Goal: Transaction & Acquisition: Purchase product/service

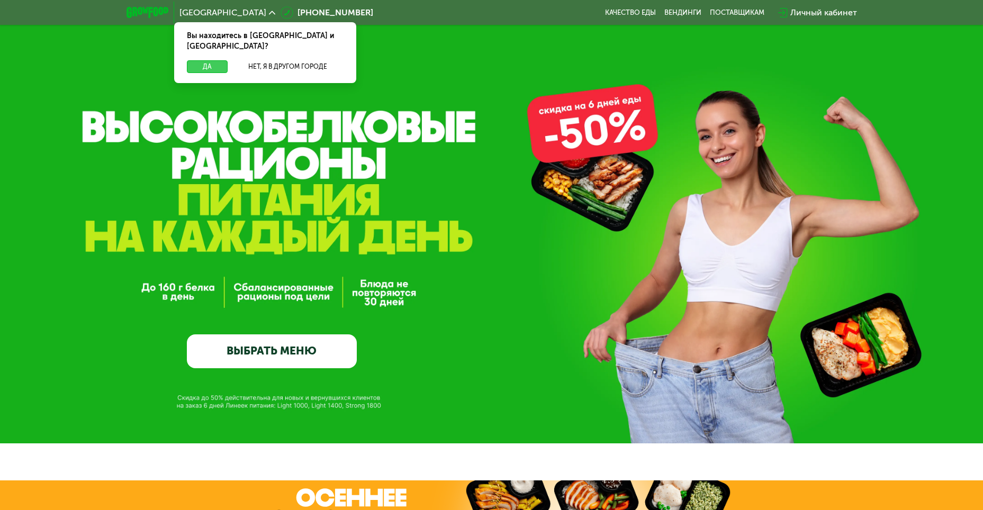
click at [200, 60] on button "Да" at bounding box center [207, 66] width 41 height 13
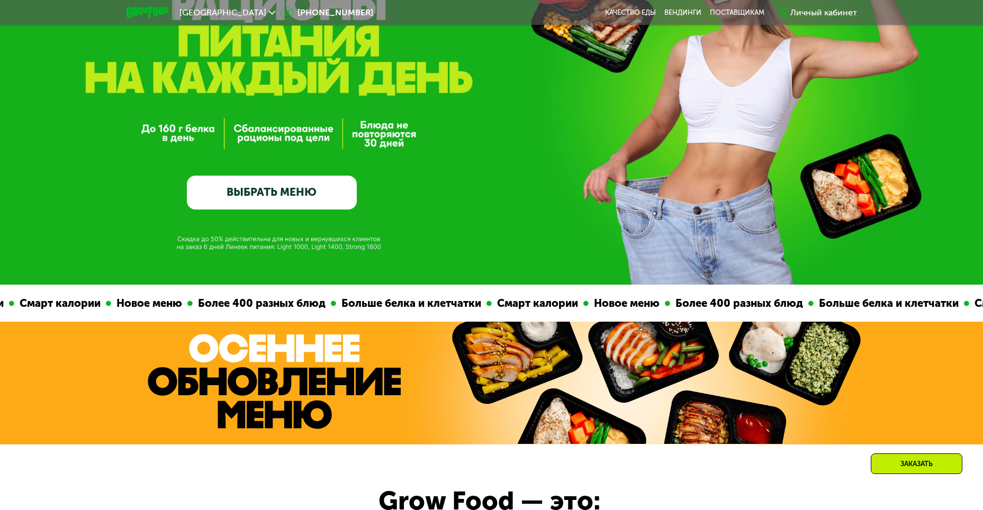
click at [272, 175] on div "GrowFood — доставка правильного питания ВЫБРАТЬ МЕНЮ" at bounding box center [272, 104] width 170 height 212
click at [272, 186] on link "ВЫБРАТЬ МЕНЮ" at bounding box center [272, 193] width 170 height 34
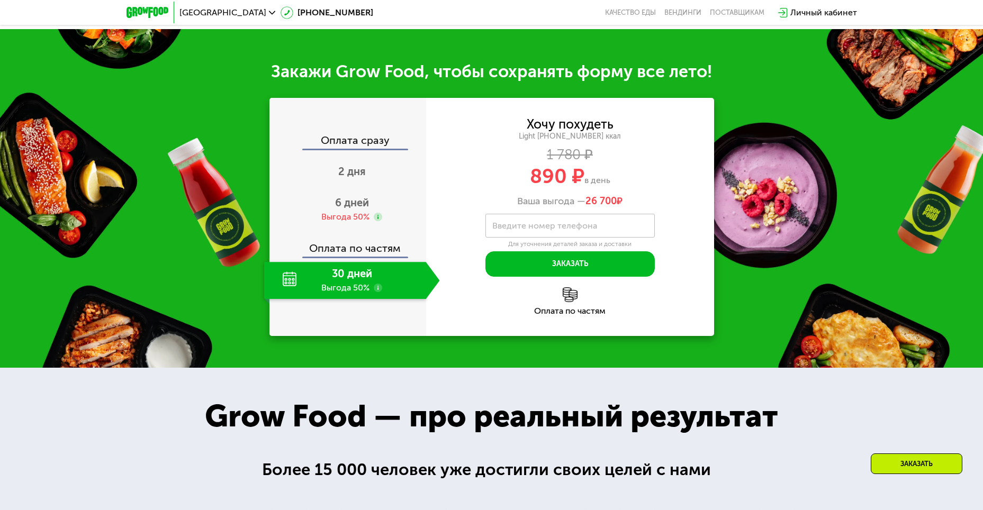
scroll to position [1333, 0]
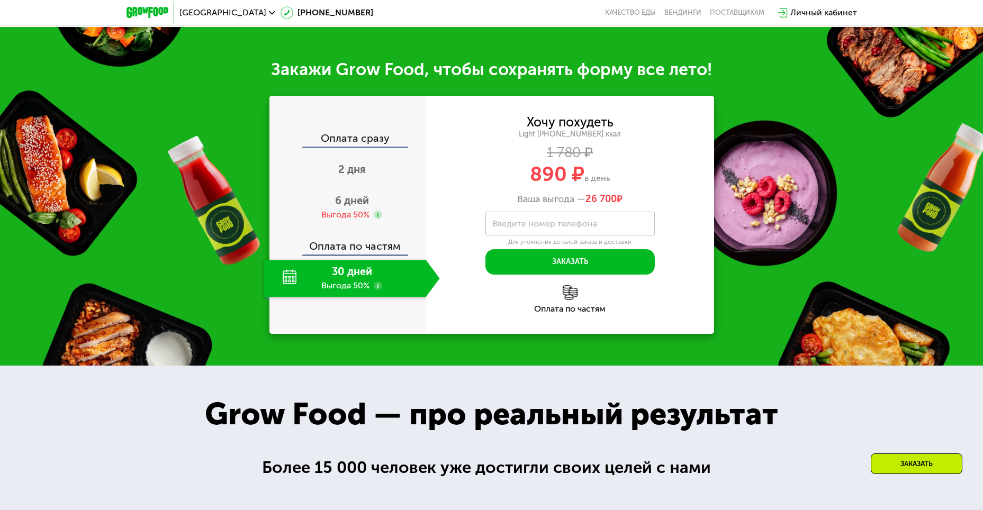
click at [373, 297] on div "30 дней Выгода 50%" at bounding box center [345, 278] width 162 height 37
click at [346, 226] on div "6 дней Выгода 50%" at bounding box center [352, 207] width 176 height 37
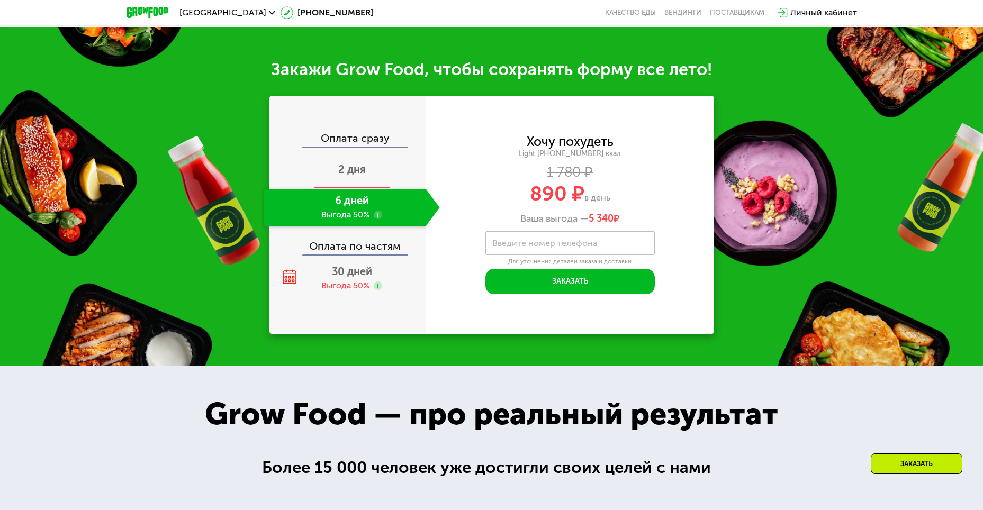
click at [361, 176] on span "2 дня" at bounding box center [352, 169] width 28 height 13
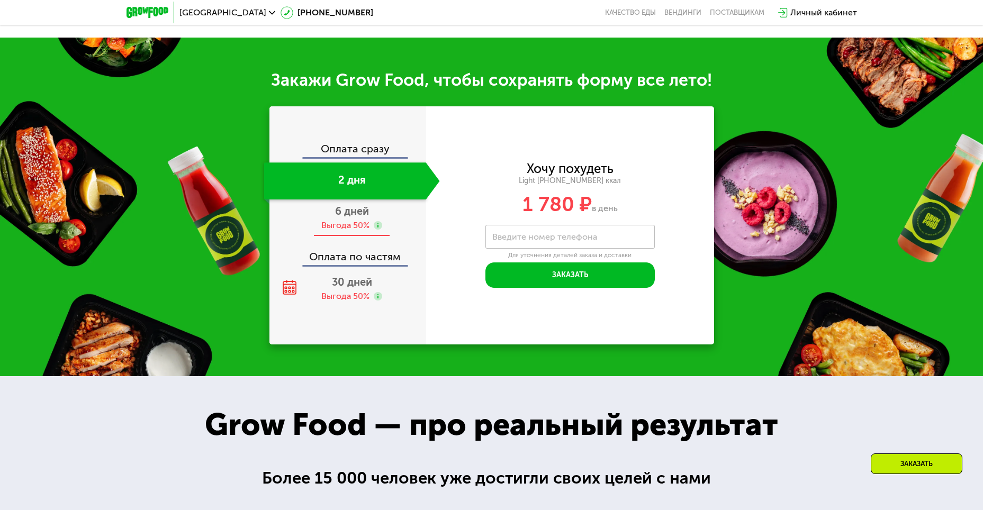
click at [350, 237] on div "6 дней Выгода 50%" at bounding box center [352, 218] width 176 height 37
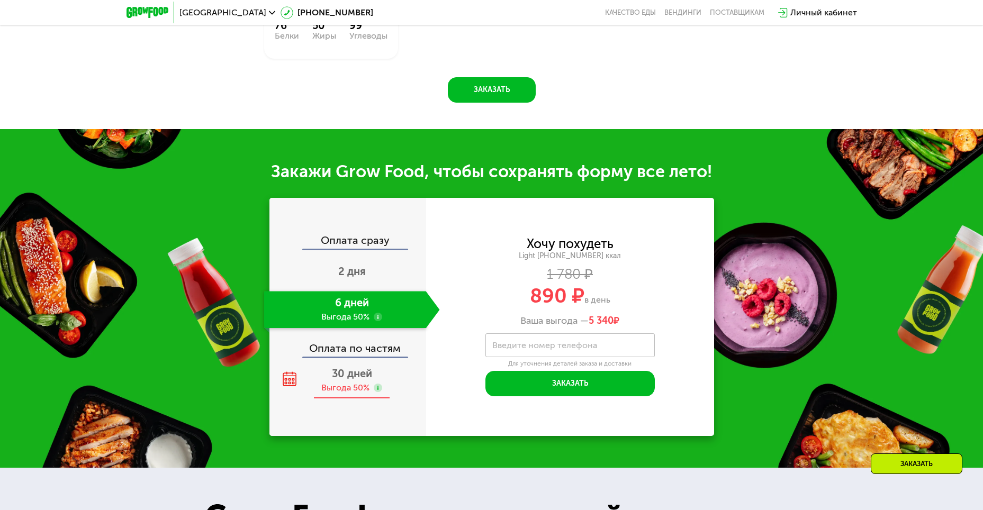
click at [345, 355] on div "Оплата сразу 2 дня 6 дней Выгода 50% Оплата по частям 30 дней Выгода 50%" at bounding box center [347, 317] width 157 height 164
click at [344, 367] on span "30 дней" at bounding box center [352, 373] width 40 height 13
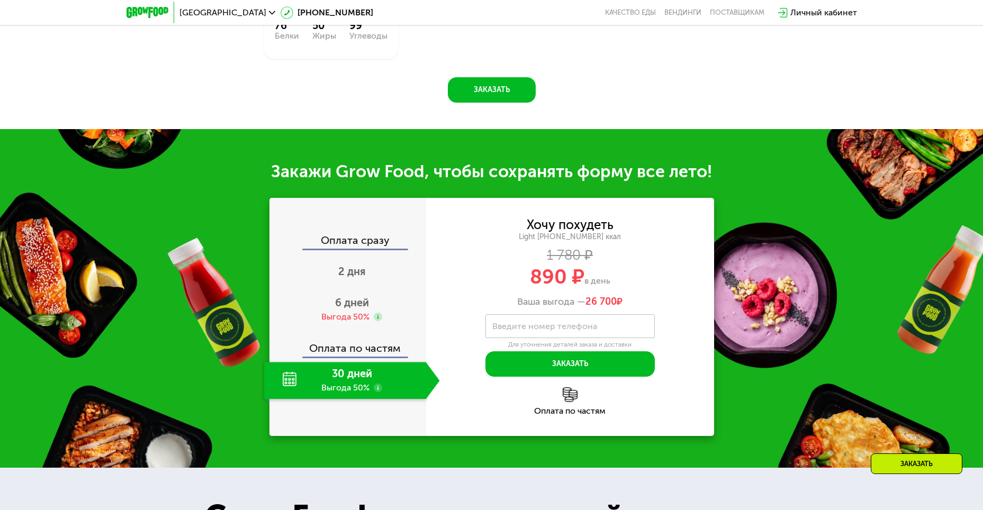
click at [379, 384] on use at bounding box center [378, 388] width 8 height 8
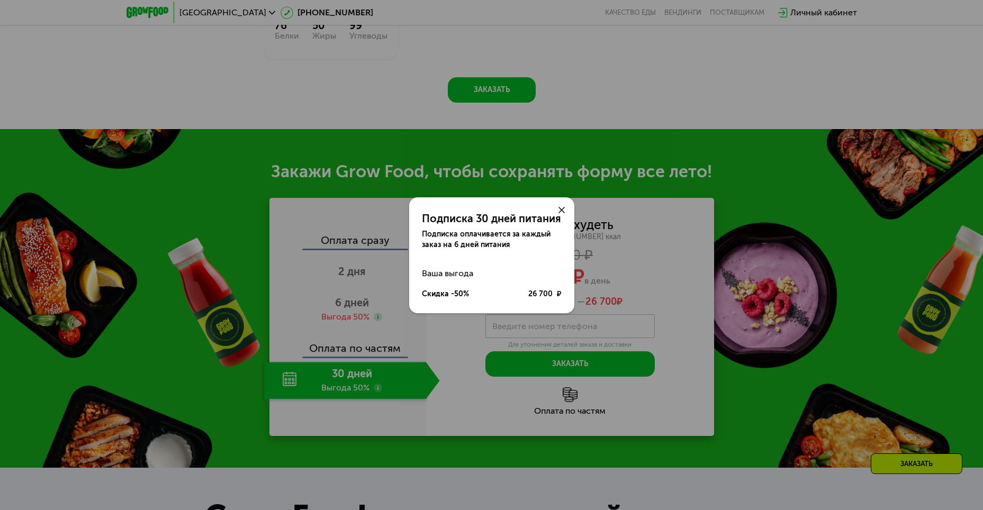
click at [563, 208] on use at bounding box center [562, 210] width 6 height 6
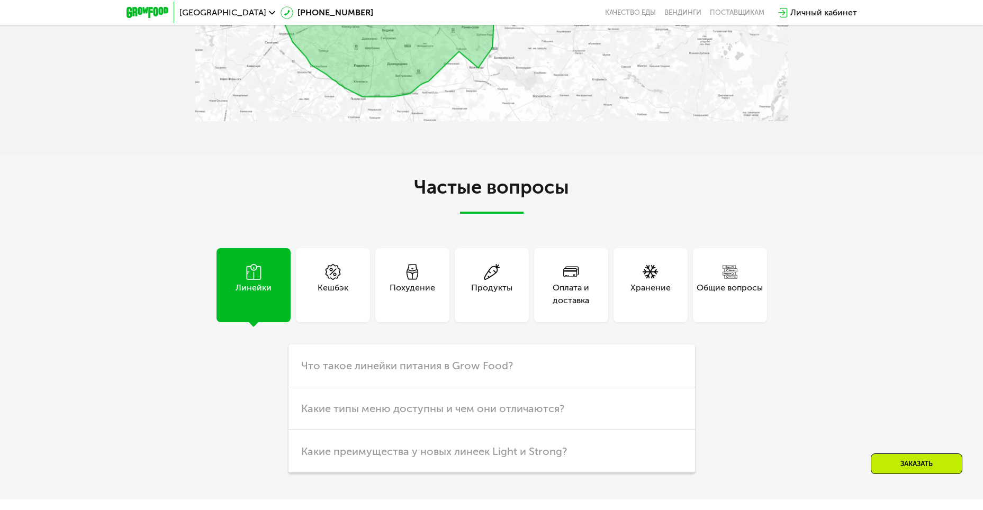
scroll to position [2921, 0]
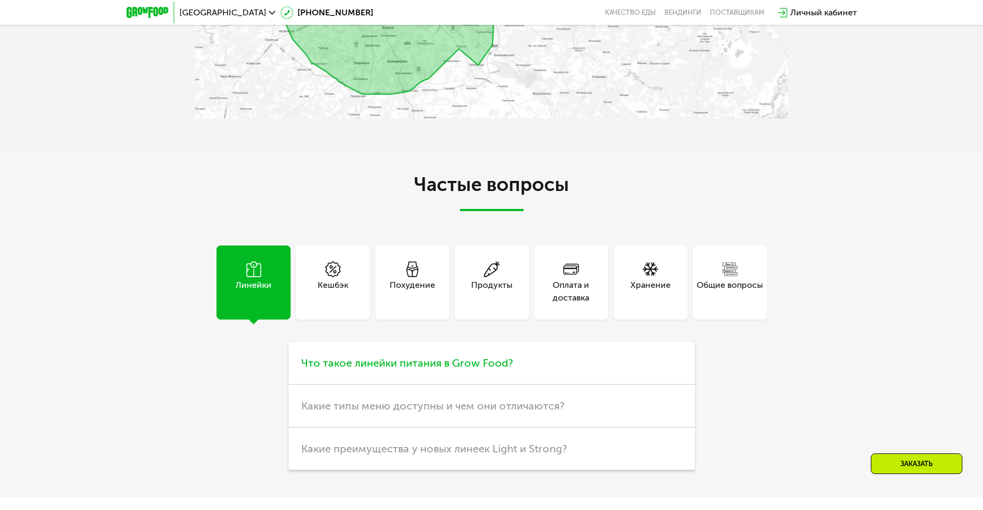
click at [634, 356] on h3 "Что такое линейки питания в Grow Food?" at bounding box center [492, 363] width 407 height 43
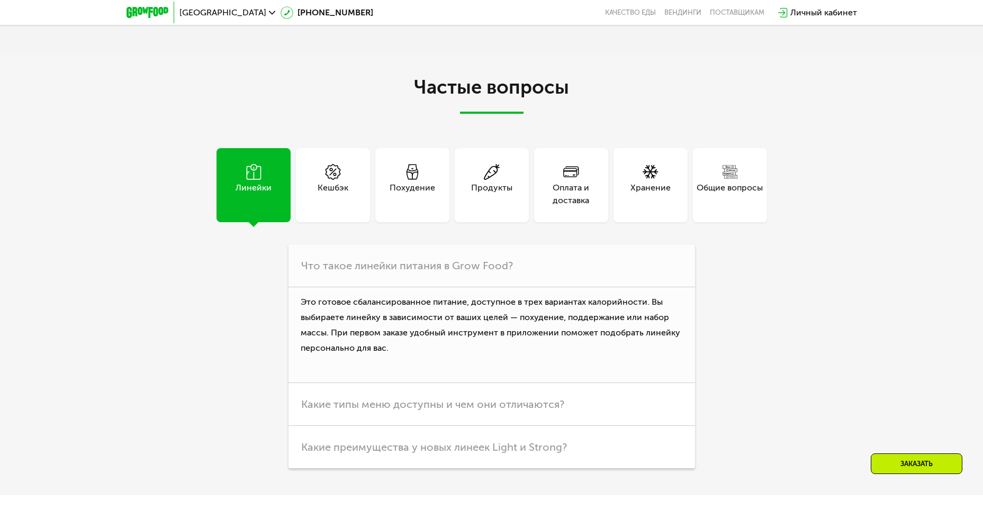
scroll to position [3027, 0]
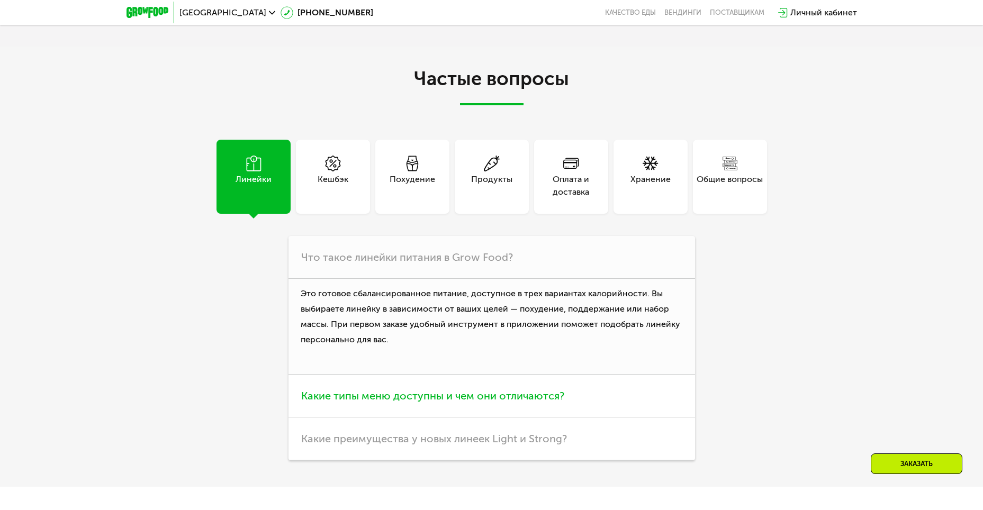
click at [492, 400] on h3 "Какие типы меню доступны и чем они отличаются?" at bounding box center [492, 396] width 407 height 43
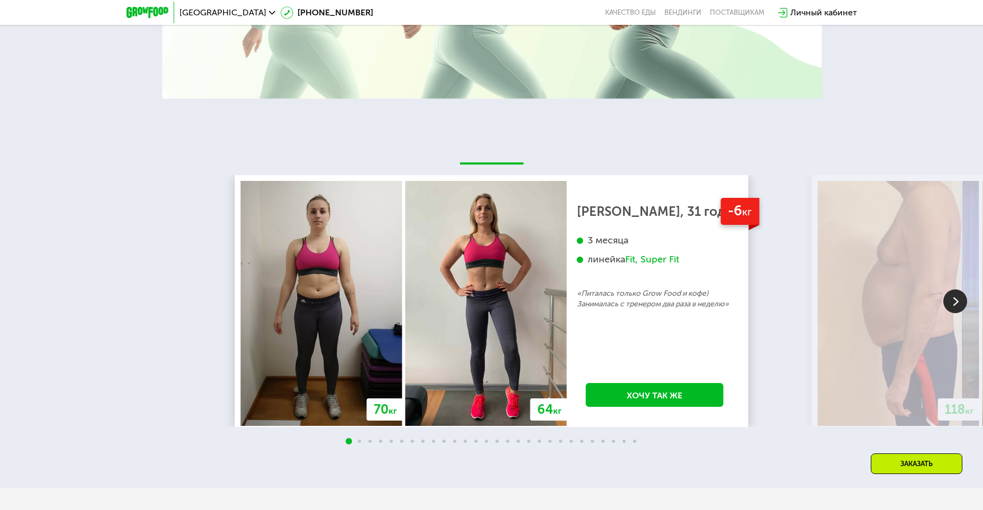
scroll to position [2180, 0]
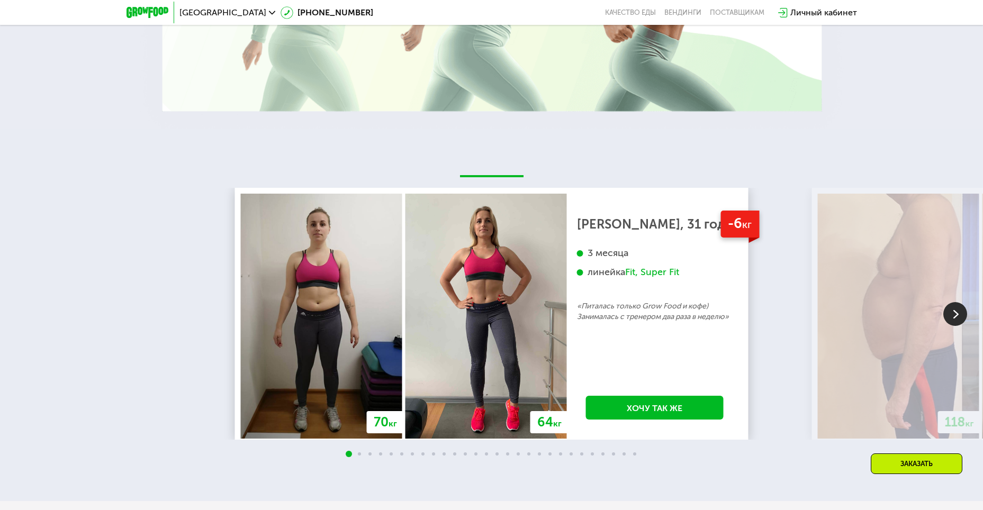
click at [953, 308] on img at bounding box center [955, 314] width 24 height 24
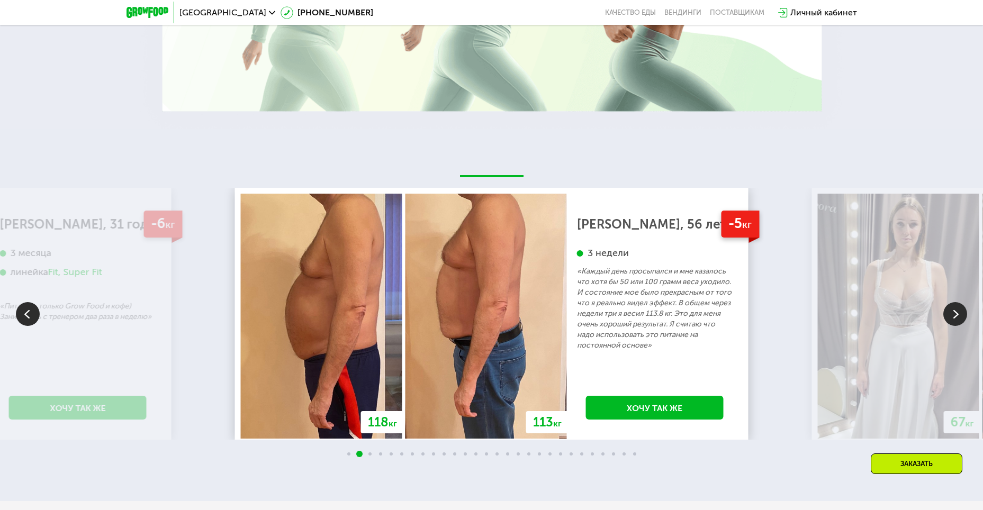
click at [953, 308] on img at bounding box center [955, 314] width 24 height 24
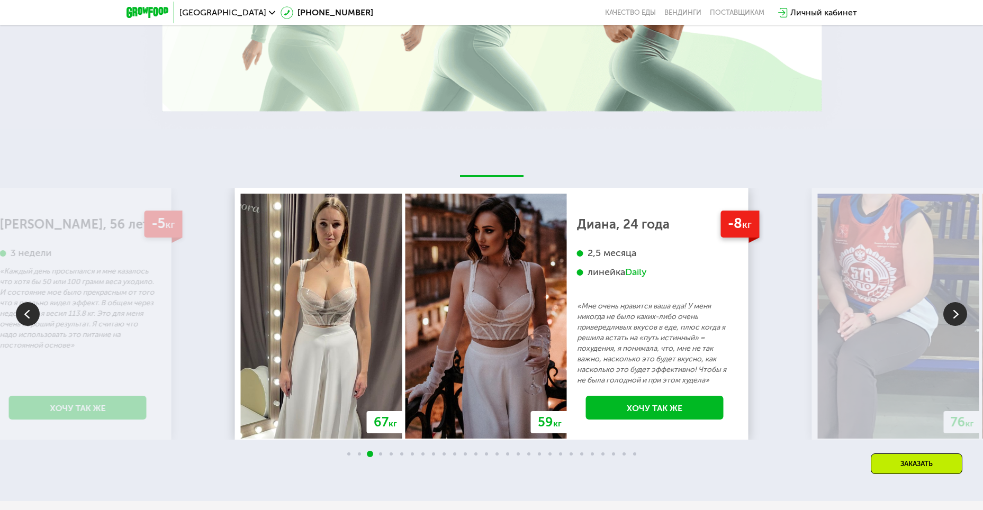
click at [953, 308] on img at bounding box center [955, 314] width 24 height 24
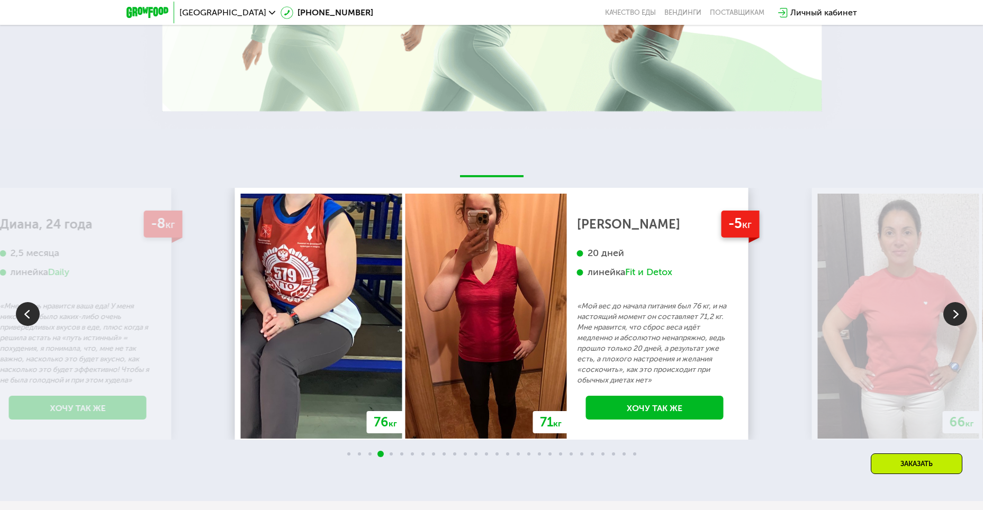
click at [953, 308] on img at bounding box center [955, 314] width 24 height 24
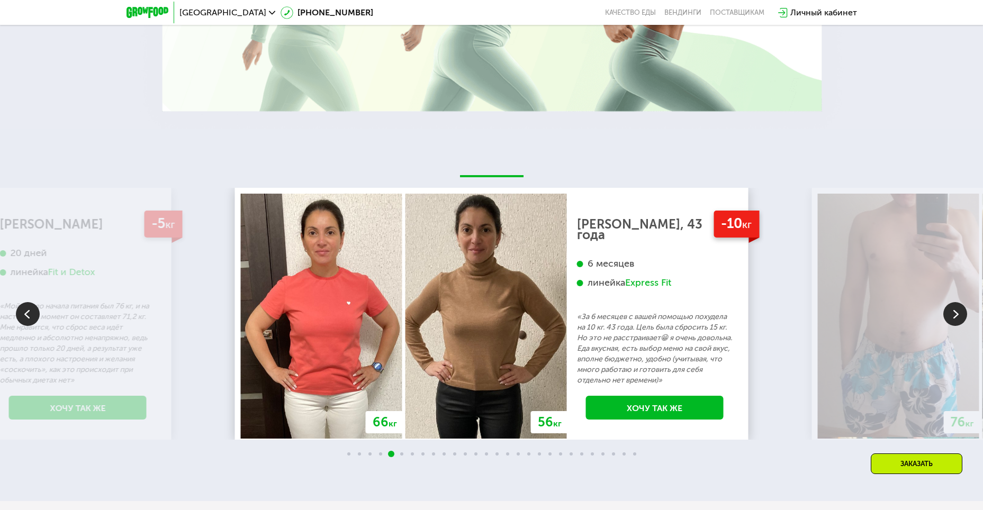
click at [953, 308] on img at bounding box center [955, 314] width 24 height 24
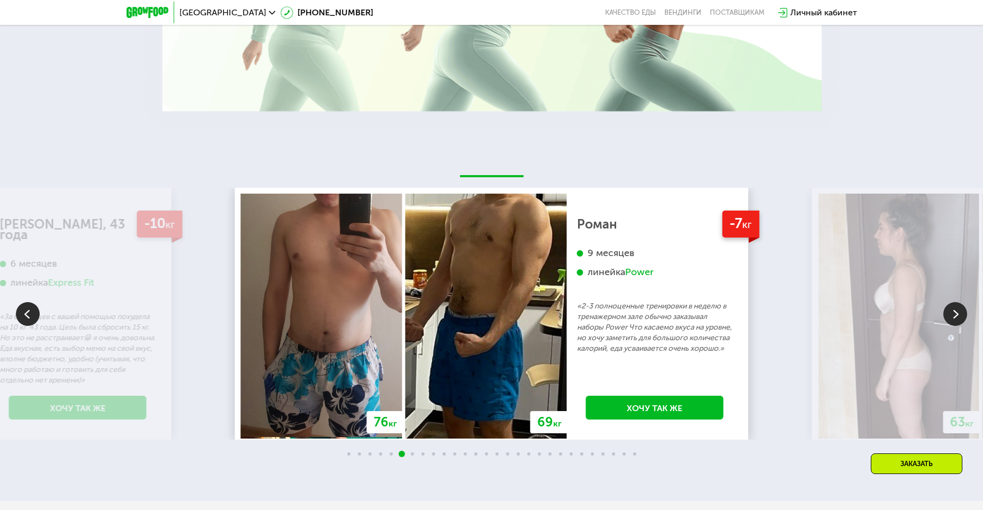
click at [953, 308] on img at bounding box center [955, 314] width 24 height 24
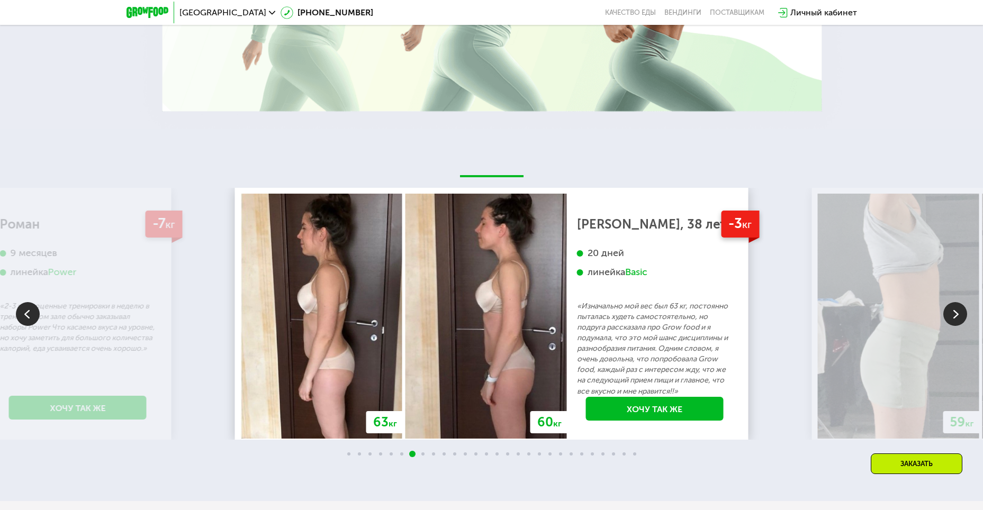
click at [953, 308] on img at bounding box center [955, 314] width 24 height 24
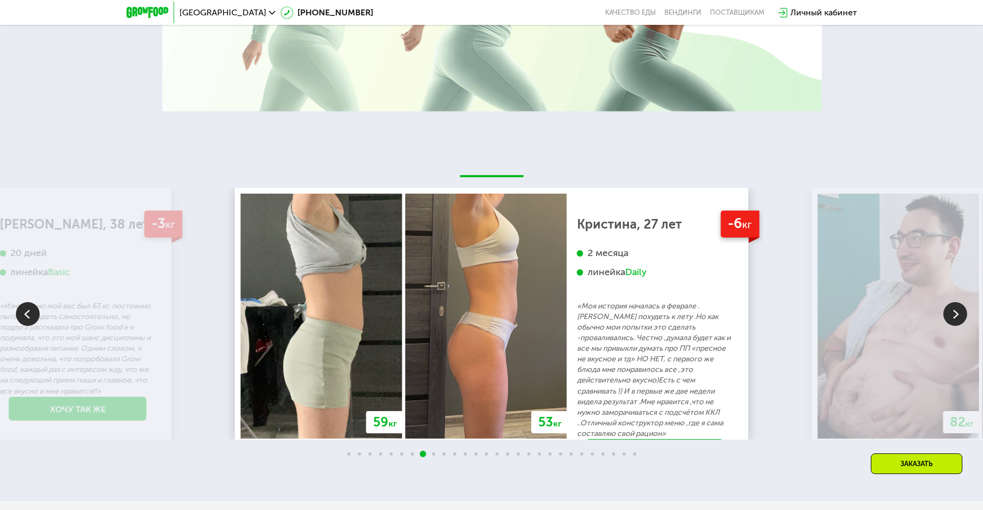
click at [953, 308] on img at bounding box center [955, 314] width 24 height 24
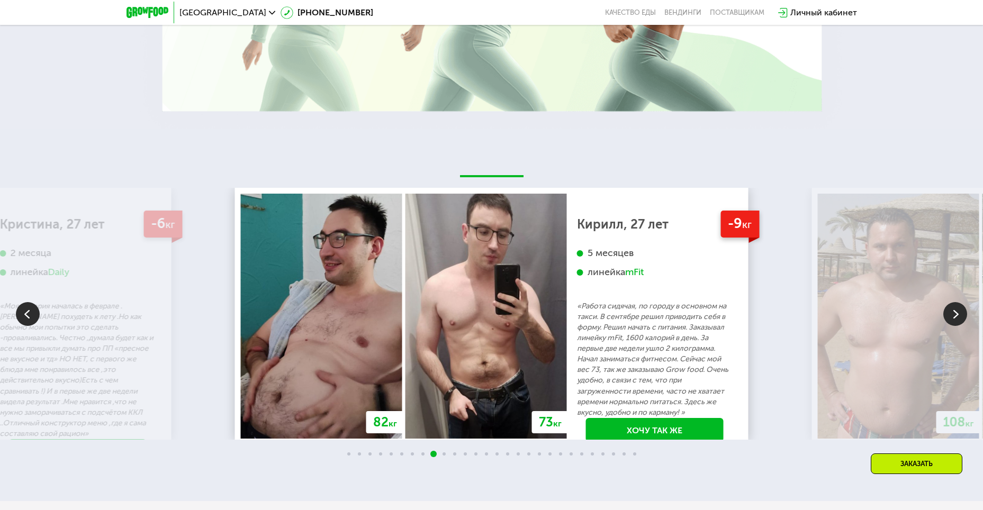
click at [953, 308] on img at bounding box center [955, 314] width 24 height 24
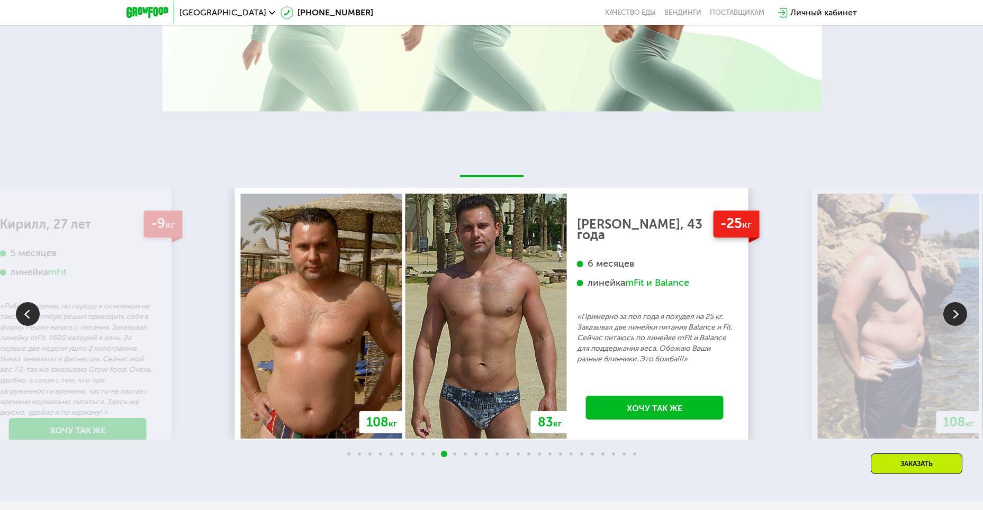
click at [953, 308] on img at bounding box center [955, 314] width 24 height 24
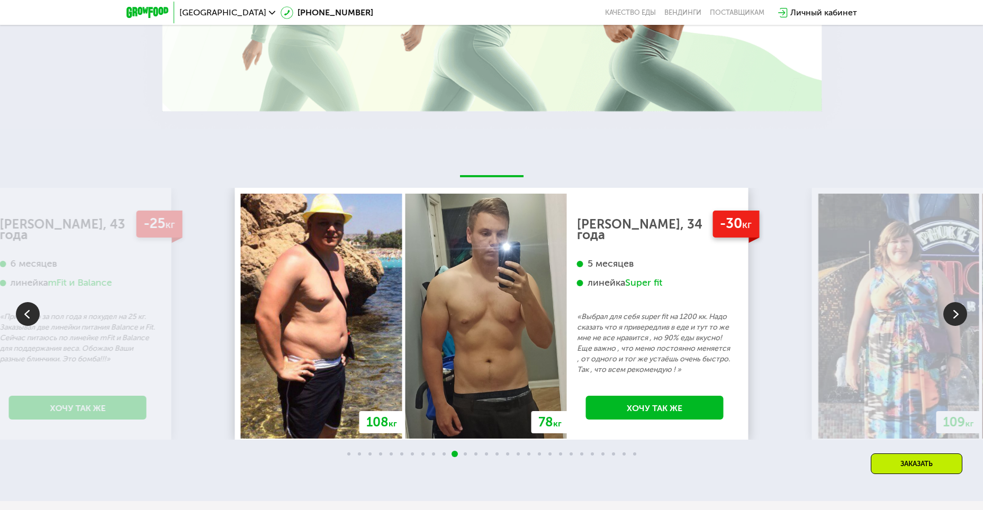
click at [953, 308] on img at bounding box center [955, 314] width 24 height 24
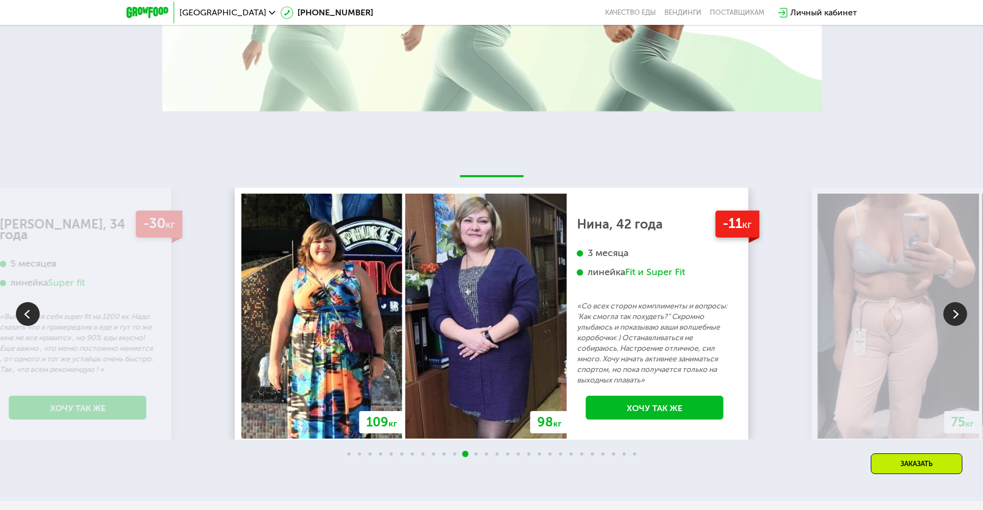
click at [953, 308] on img at bounding box center [955, 314] width 24 height 24
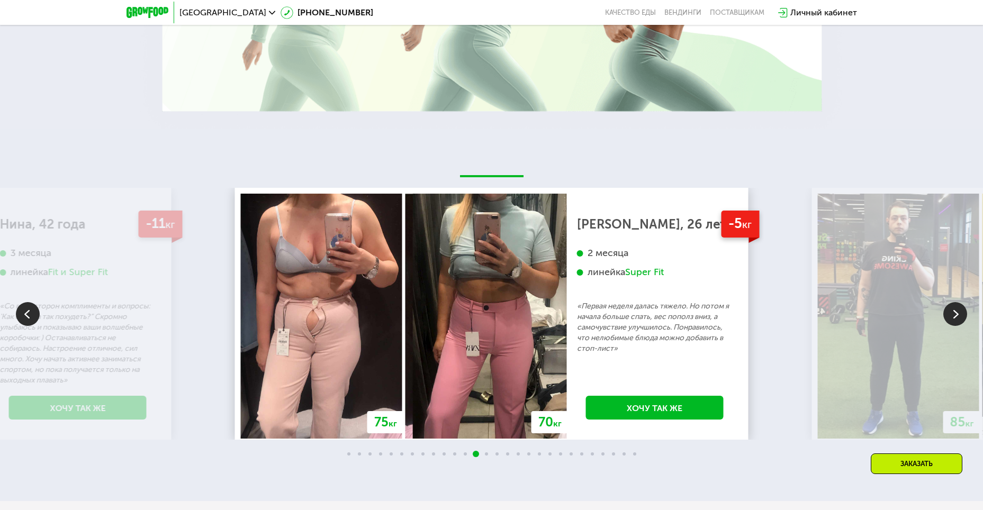
click at [953, 308] on img at bounding box center [955, 314] width 24 height 24
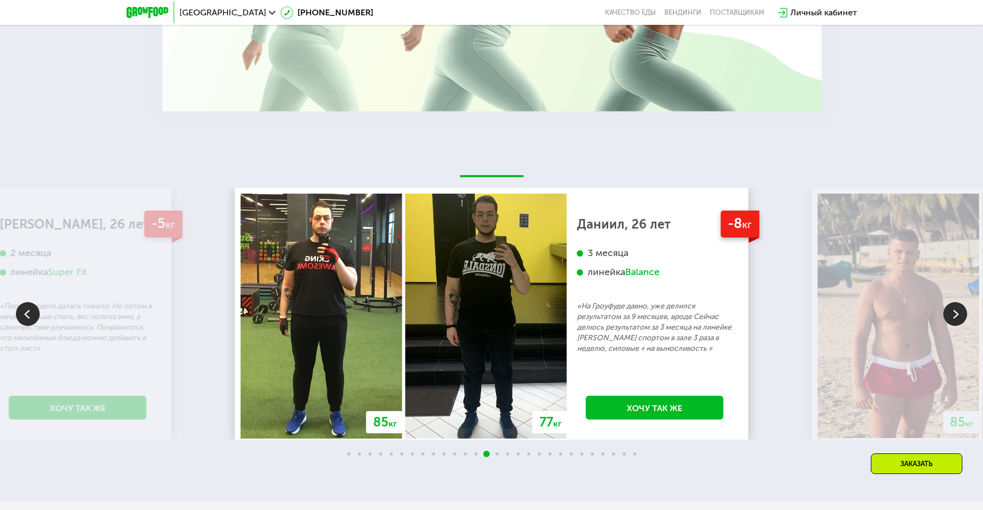
click at [953, 308] on img at bounding box center [955, 314] width 24 height 24
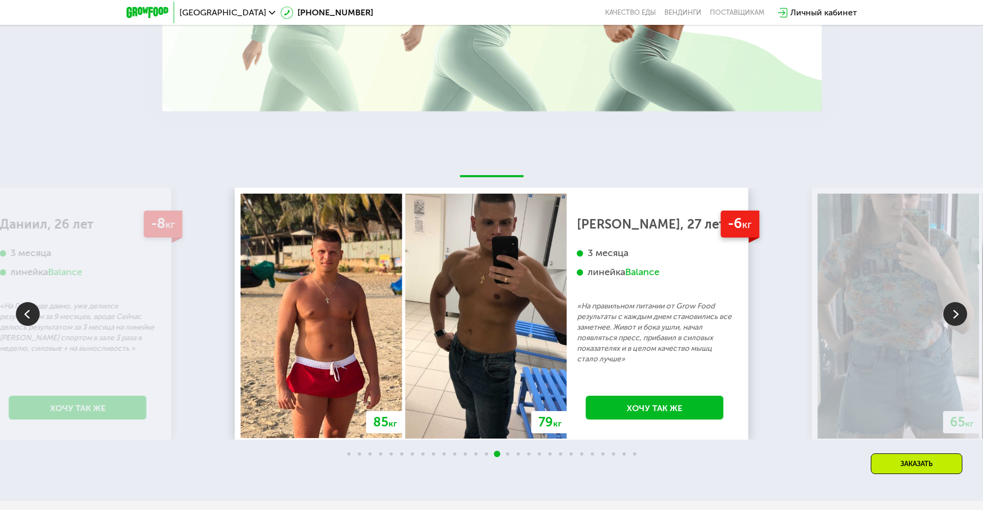
click at [953, 308] on img at bounding box center [955, 314] width 24 height 24
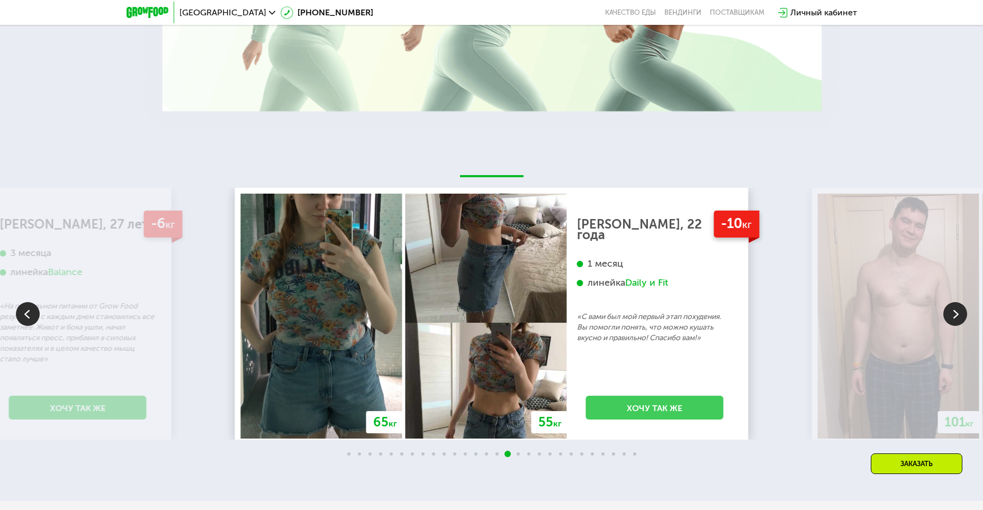
click at [672, 405] on link "Хочу так же" at bounding box center [655, 408] width 138 height 24
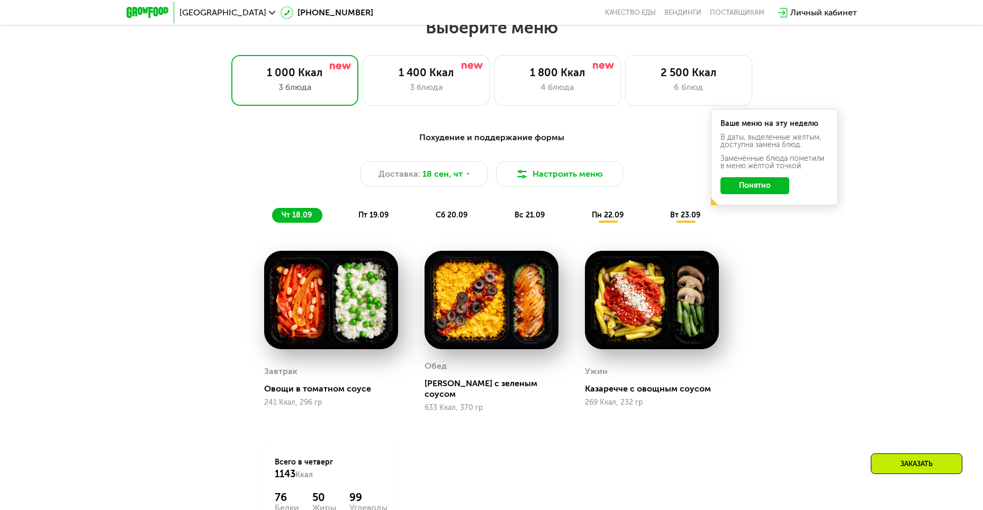
scroll to position [848, 0]
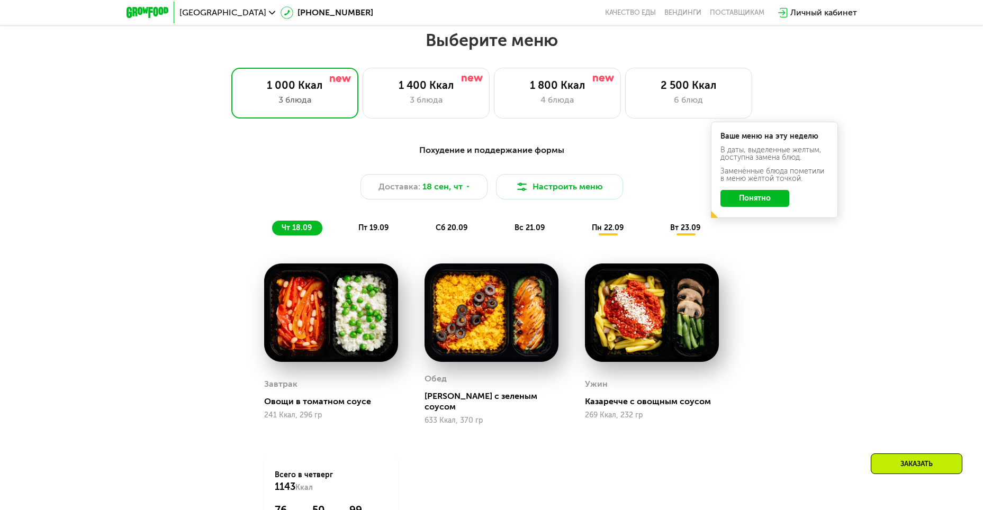
click at [754, 207] on button "Понятно" at bounding box center [755, 198] width 69 height 17
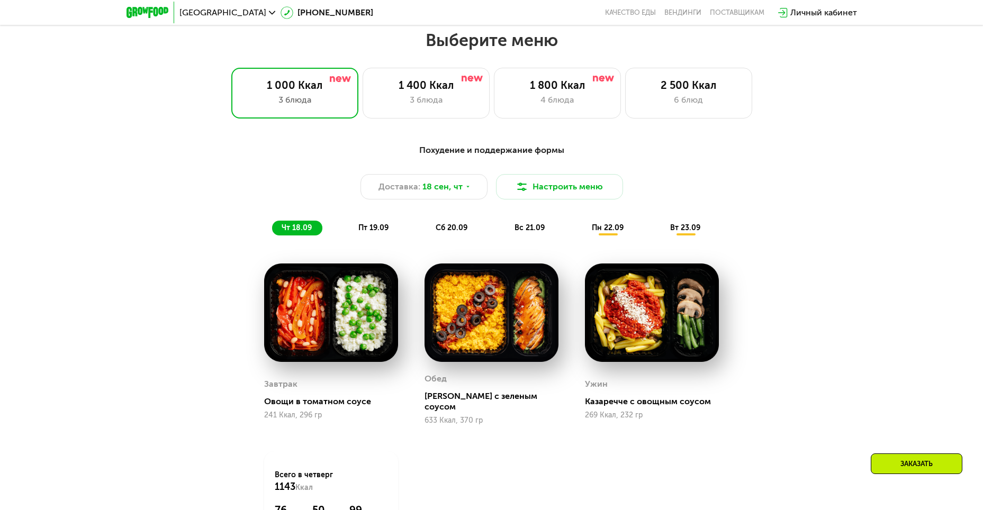
click at [366, 231] on span "пт 19.09" at bounding box center [373, 227] width 30 height 9
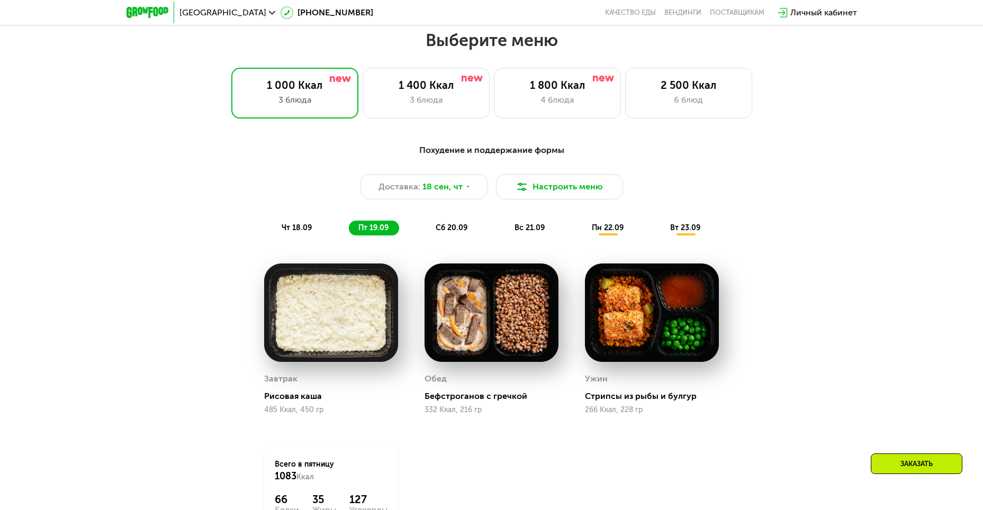
click at [451, 223] on div "Похудение и поддержание формы Доставка: 18 сен, чт Настроить меню чт 18.09 пт 1…" at bounding box center [491, 190] width 627 height 92
click at [460, 227] on span "сб 20.09" at bounding box center [452, 227] width 32 height 9
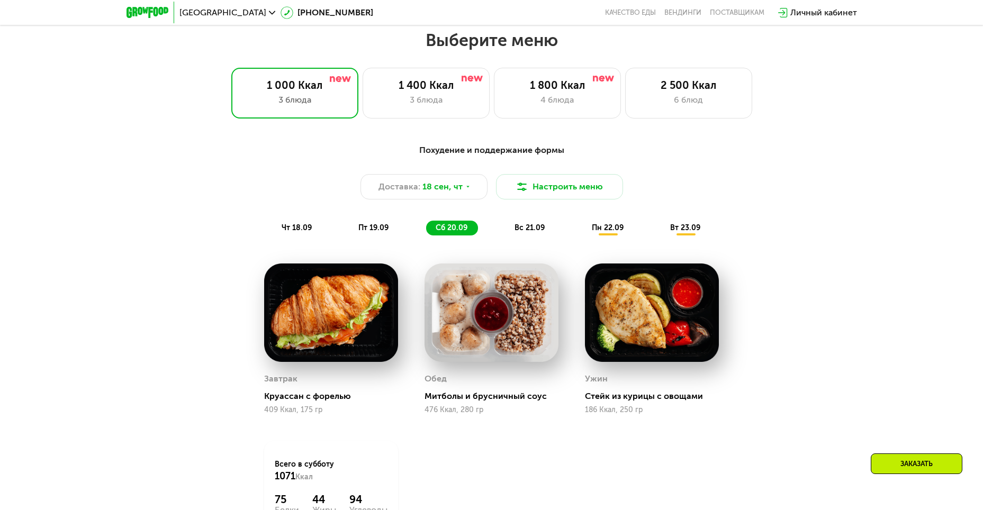
click at [535, 232] on span "вс 21.09" at bounding box center [530, 227] width 30 height 9
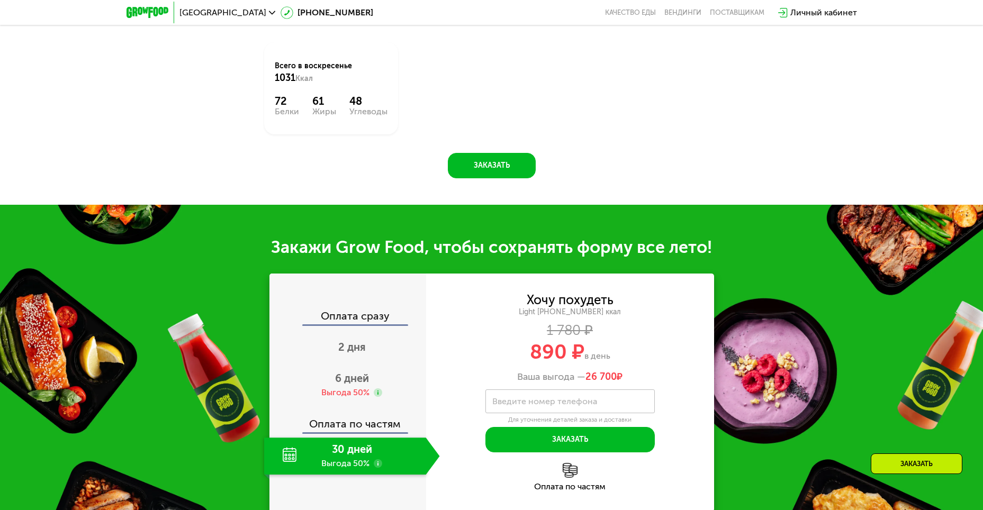
scroll to position [1271, 0]
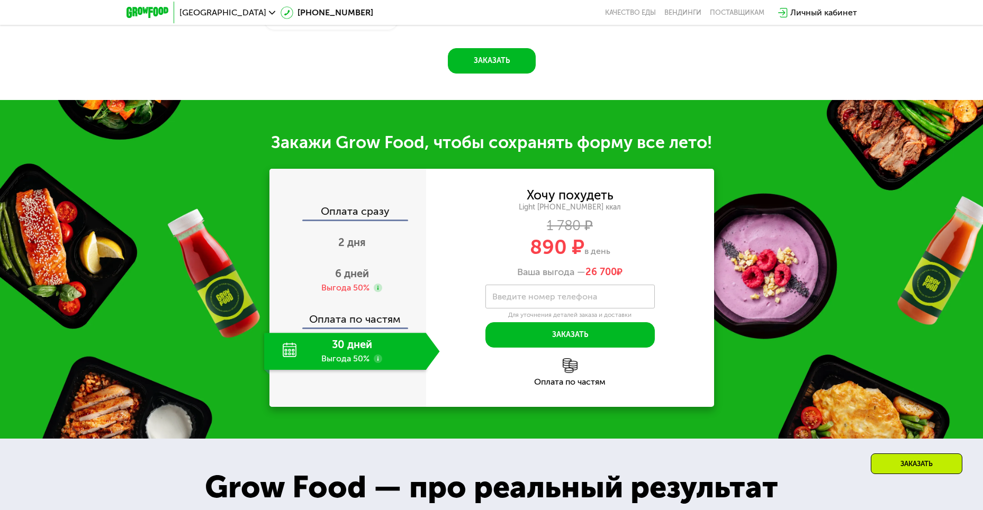
click at [589, 153] on div "Закажи Grow Food, чтобы сохранять форму все лето!" at bounding box center [491, 142] width 983 height 21
click at [562, 300] on label "Введите номер телефона" at bounding box center [544, 297] width 105 height 6
click at [562, 309] on input "Введите номер телефона" at bounding box center [569, 297] width 169 height 24
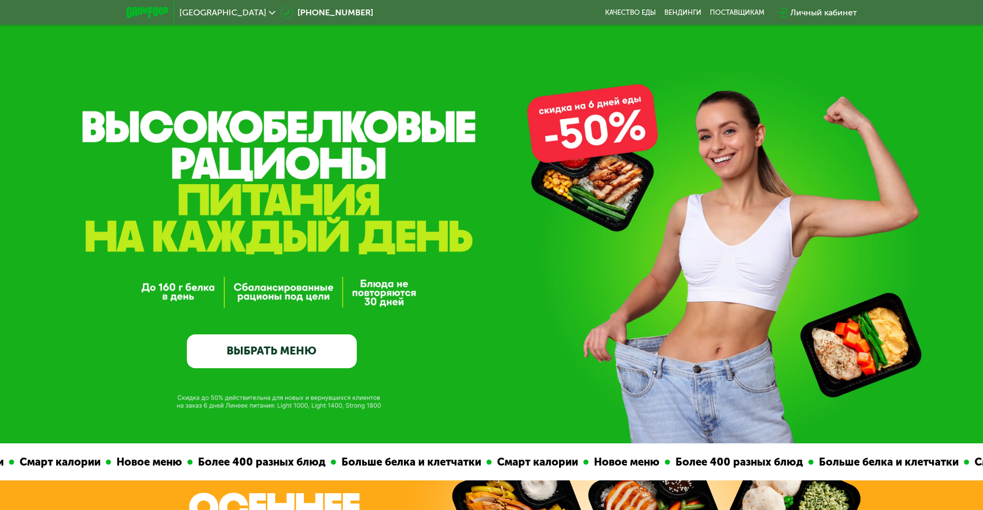
click at [841, 8] on div "Личный кабинет" at bounding box center [823, 12] width 67 height 13
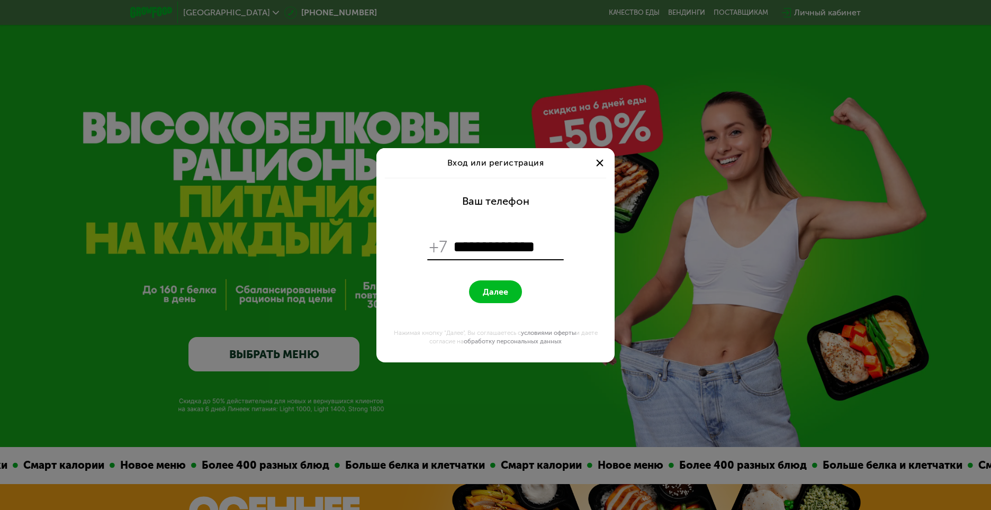
type input "**********"
click at [489, 300] on button "Далее" at bounding box center [495, 292] width 53 height 23
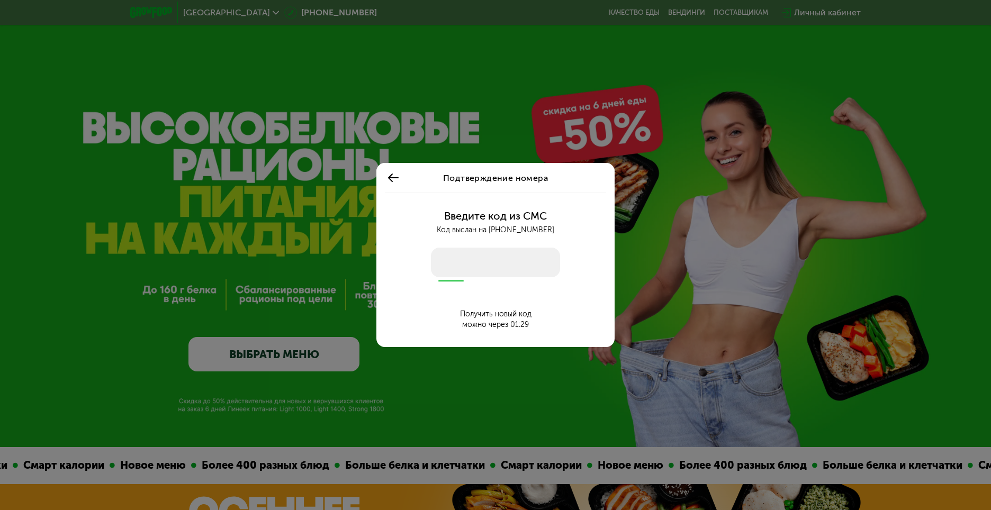
click at [522, 262] on input "number" at bounding box center [495, 263] width 129 height 30
type input "****"
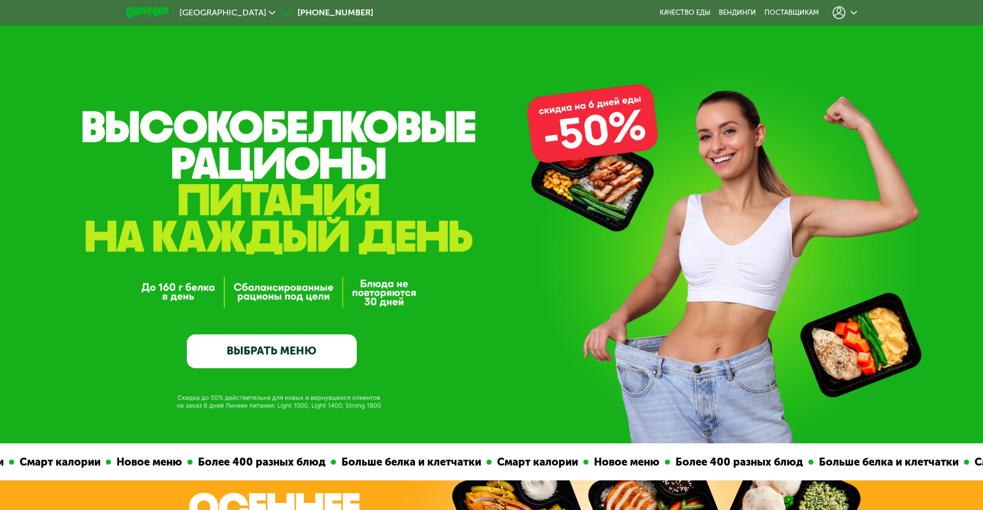
click at [842, 8] on icon at bounding box center [839, 12] width 13 height 13
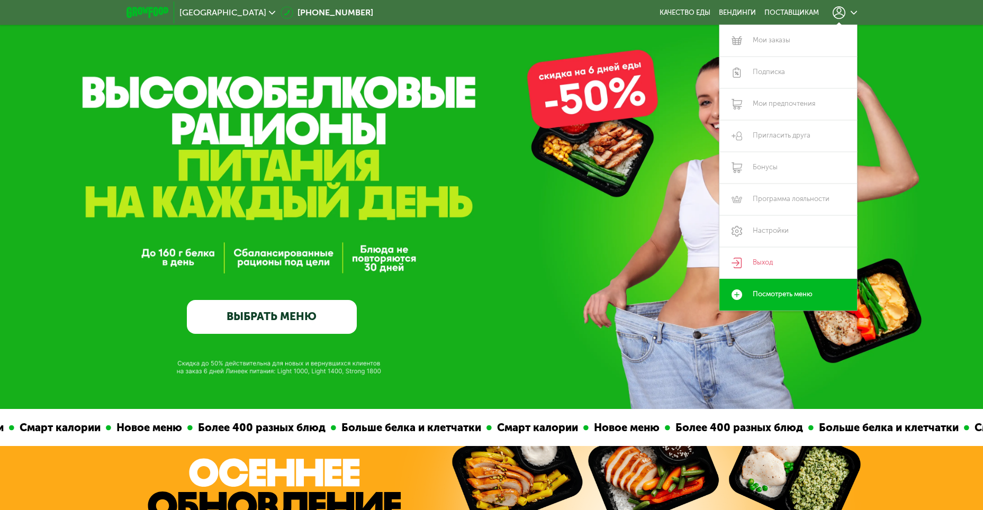
scroll to position [53, 0]
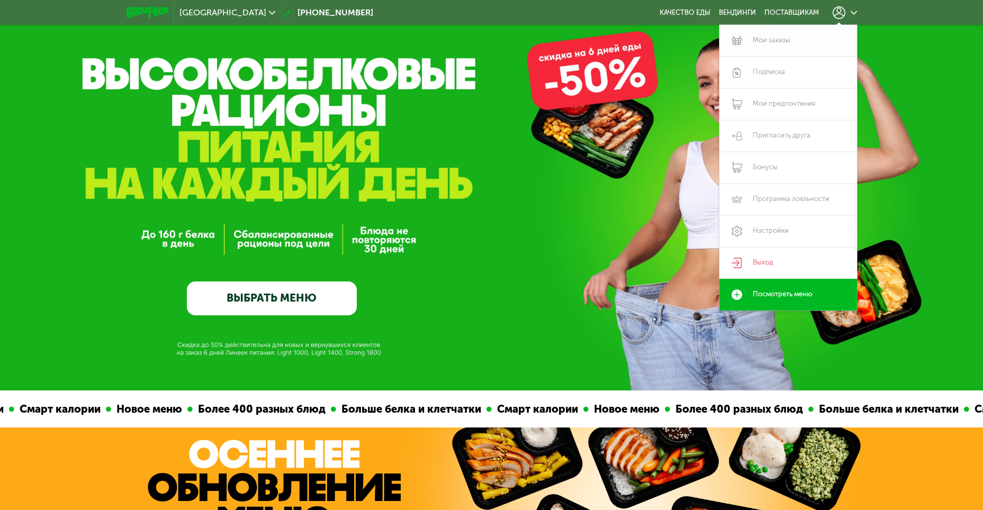
click at [768, 48] on link "Мои заказы" at bounding box center [788, 41] width 138 height 32
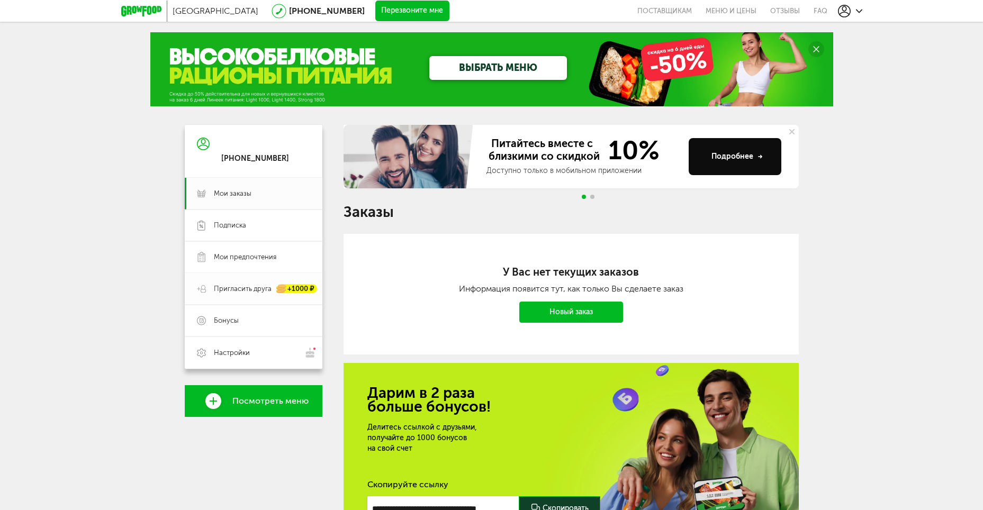
click at [255, 291] on span "Пригласить друга" at bounding box center [243, 289] width 58 height 10
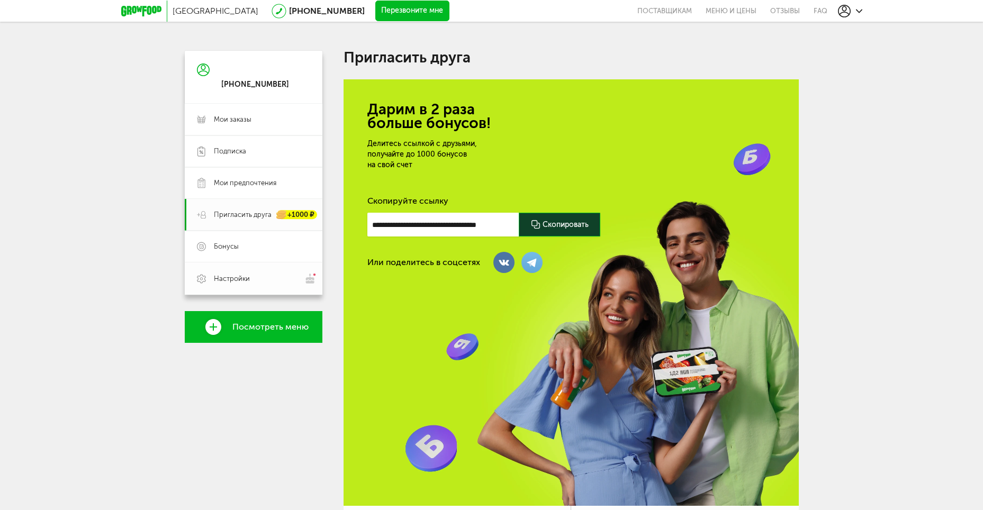
click at [242, 284] on span "Настройки" at bounding box center [262, 278] width 96 height 11
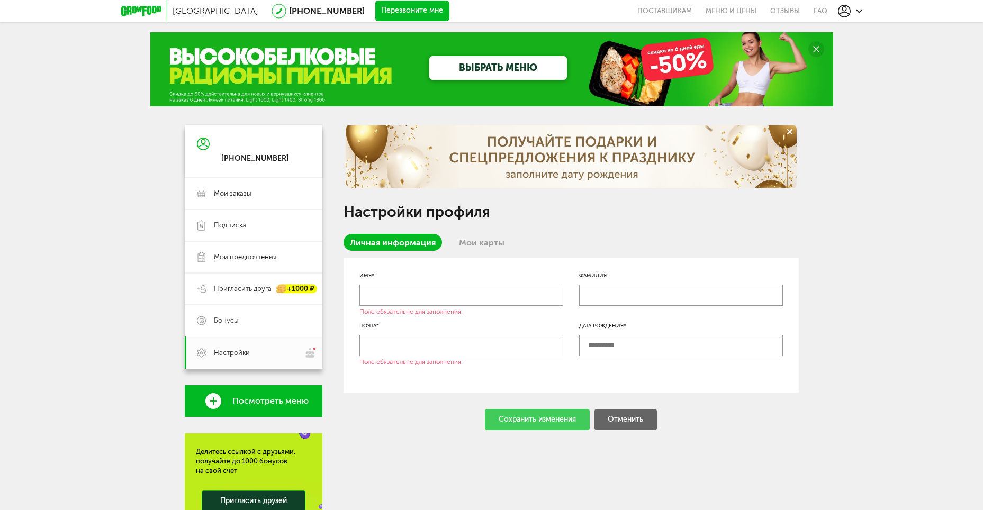
click at [370, 278] on div "Имя*" at bounding box center [461, 276] width 204 height 8
click at [372, 292] on input "text" at bounding box center [461, 295] width 204 height 21
type input "*"
type input "*********"
click at [408, 341] on input "text" at bounding box center [461, 345] width 204 height 21
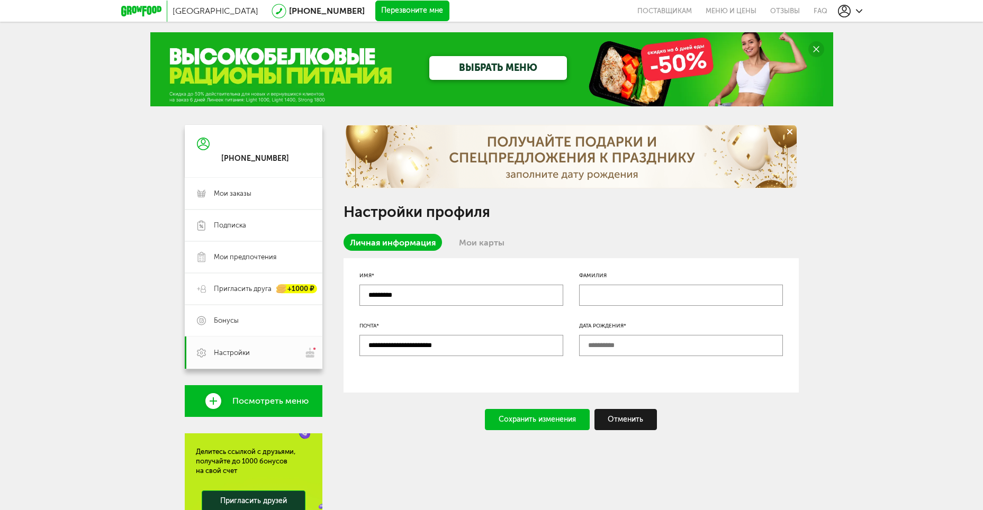
type input "**********"
click at [715, 288] on input "text" at bounding box center [681, 295] width 204 height 21
type input "*********"
click at [596, 337] on input "text" at bounding box center [681, 345] width 204 height 21
type input "**********"
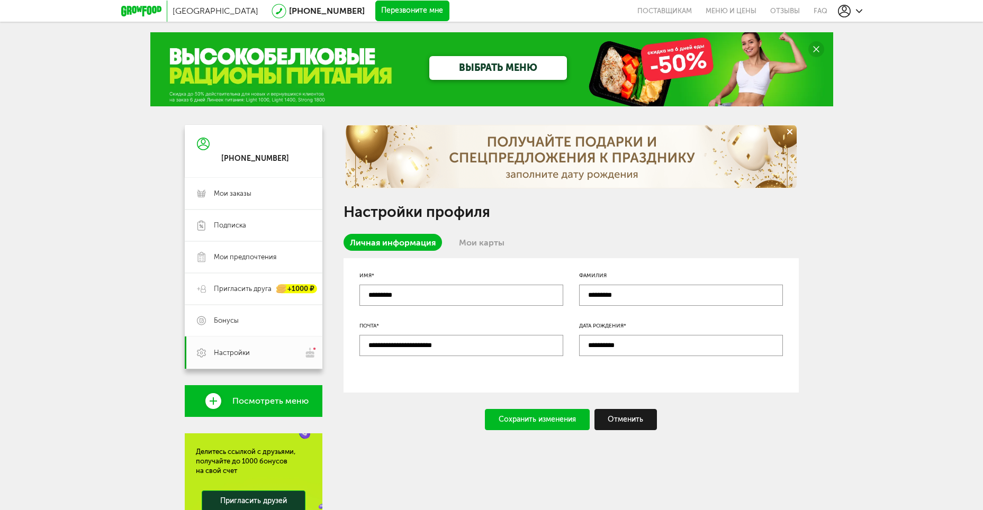
click at [560, 417] on div "Сохранить изменения" at bounding box center [537, 419] width 105 height 21
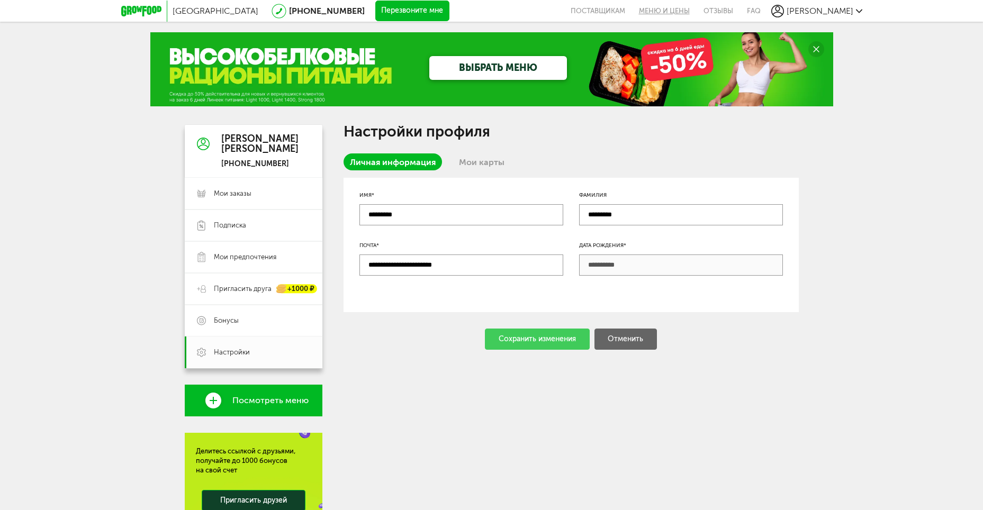
click at [697, 7] on link "Меню и цены" at bounding box center [664, 11] width 65 height 22
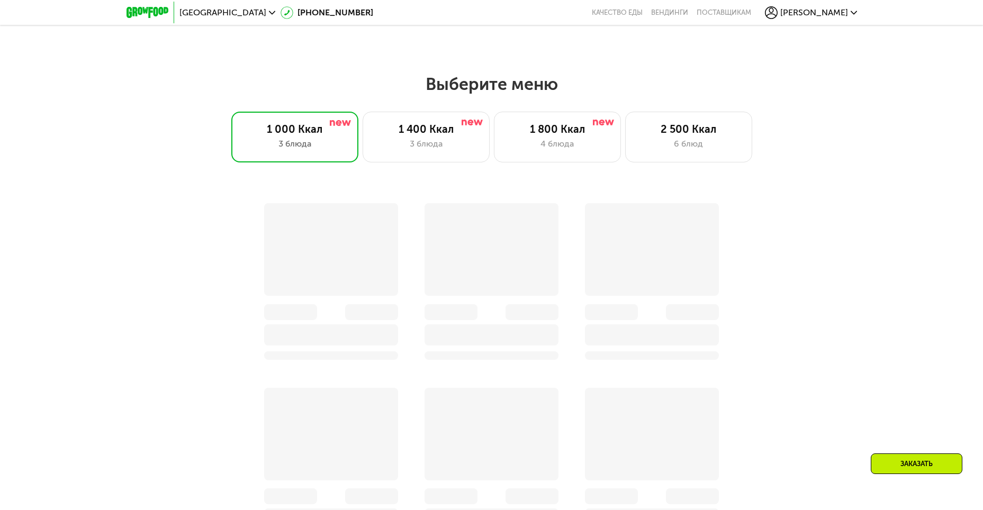
scroll to position [804, 0]
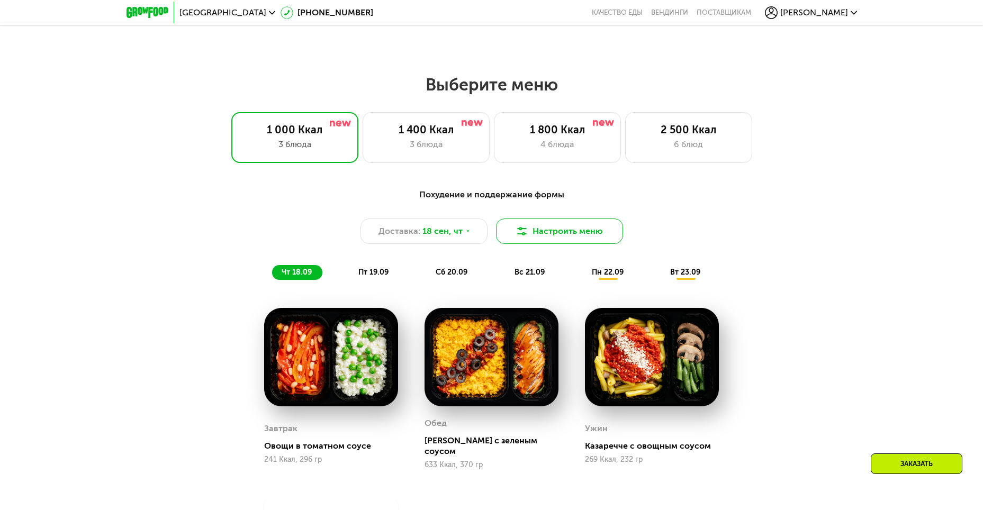
click at [578, 236] on button "Настроить меню" at bounding box center [559, 231] width 127 height 25
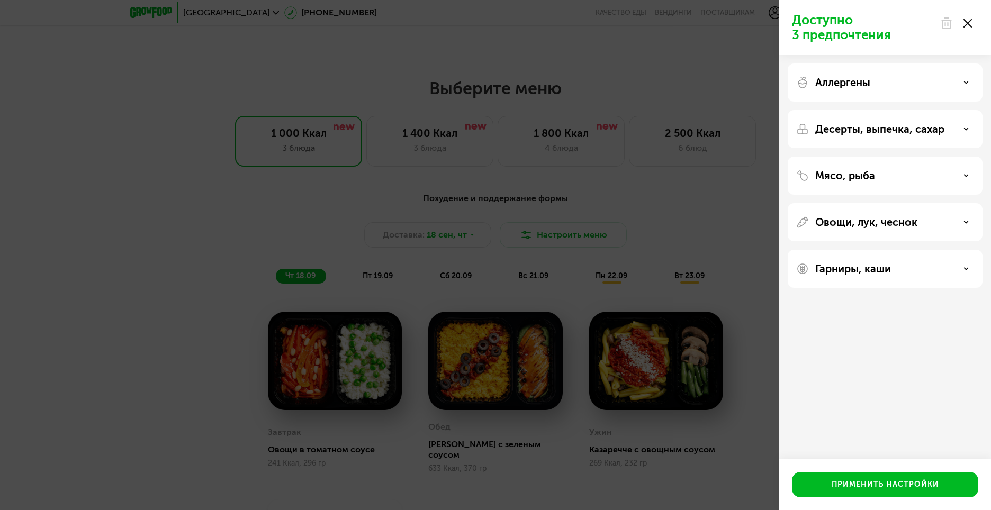
click at [882, 169] on div "Мясо, рыба" at bounding box center [885, 176] width 195 height 38
click at [889, 174] on div "Мясо, рыба" at bounding box center [885, 175] width 178 height 13
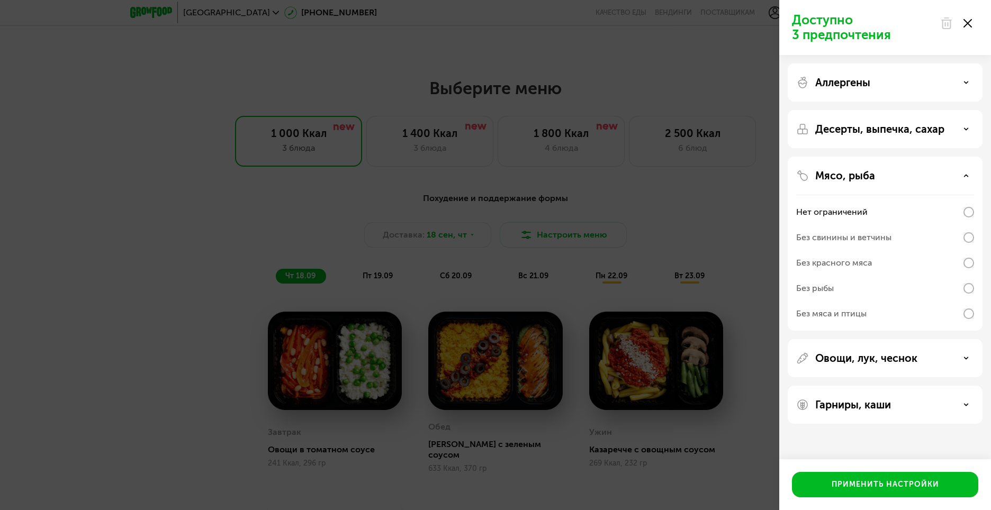
click at [860, 169] on p "Мясо, рыба" at bounding box center [845, 175] width 60 height 13
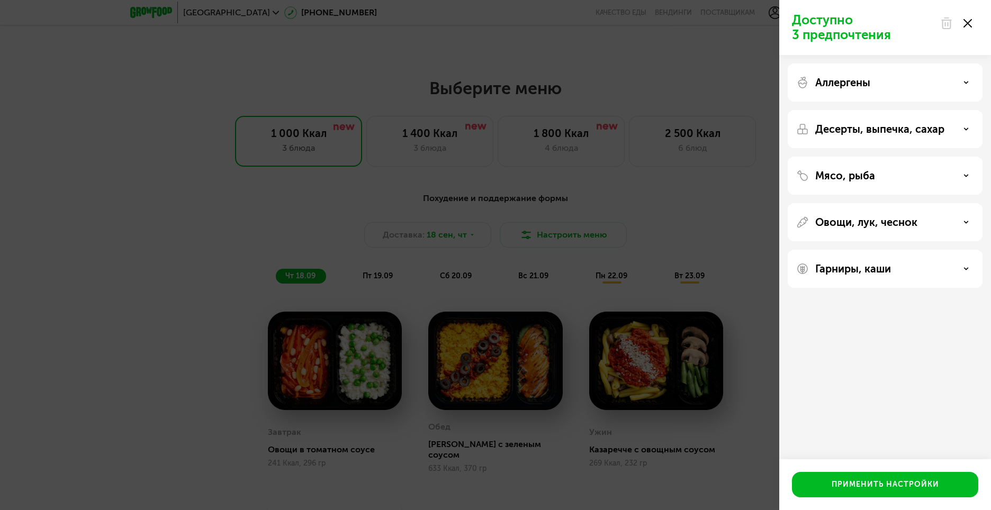
click at [902, 129] on p "Десерты, выпечка, сахар" at bounding box center [879, 129] width 129 height 13
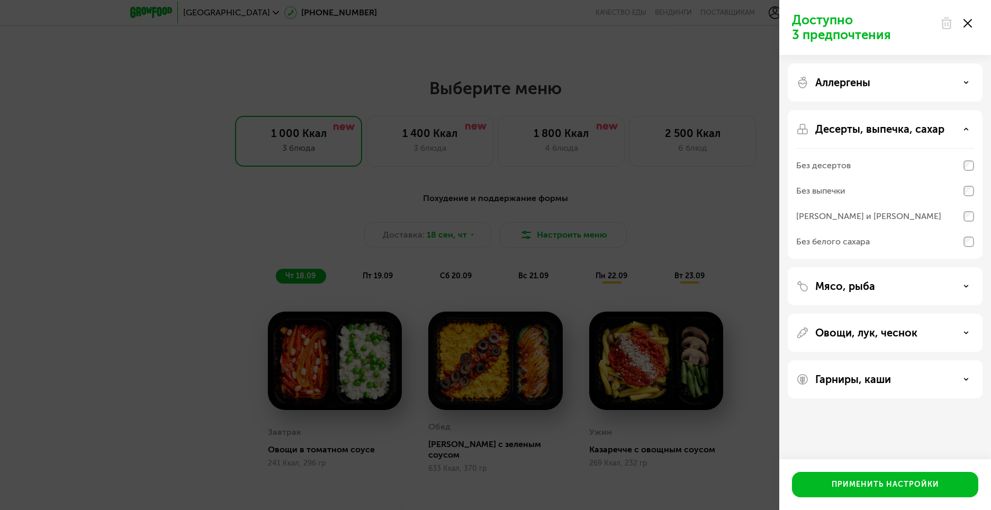
click at [902, 129] on p "Десерты, выпечка, сахар" at bounding box center [879, 129] width 129 height 13
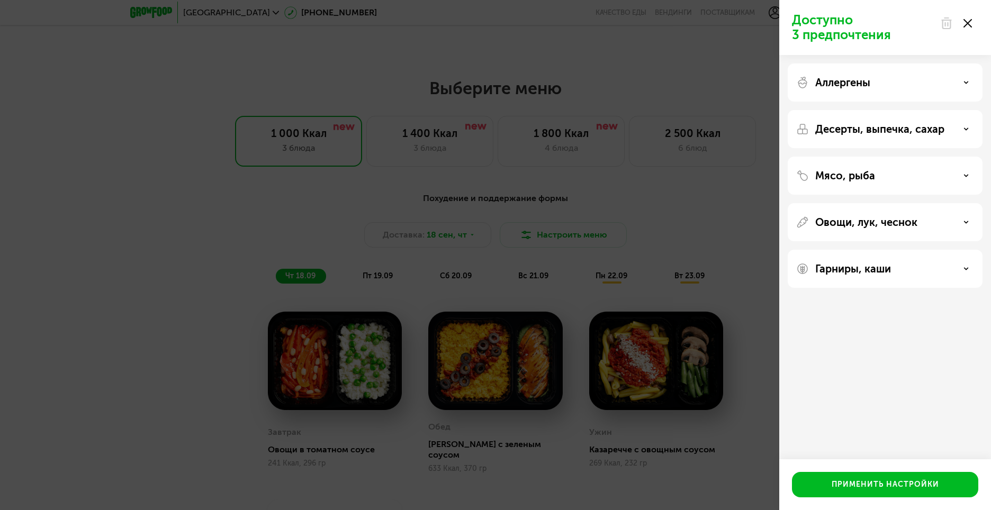
click at [875, 211] on div "Овощи, лук, чеснок" at bounding box center [885, 222] width 195 height 38
click at [875, 217] on p "Овощи, лук, чеснок" at bounding box center [866, 222] width 102 height 13
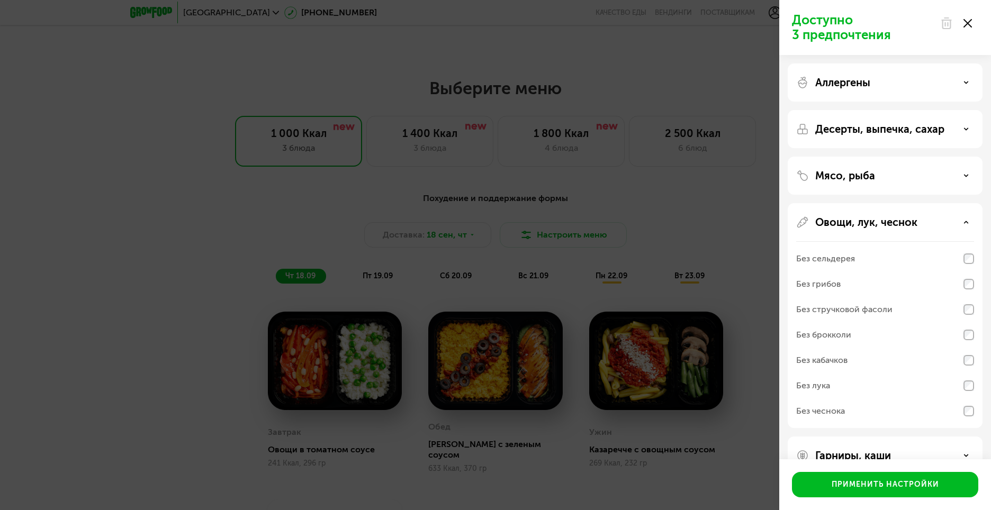
click at [875, 217] on p "Овощи, лук, чеснок" at bounding box center [866, 222] width 102 height 13
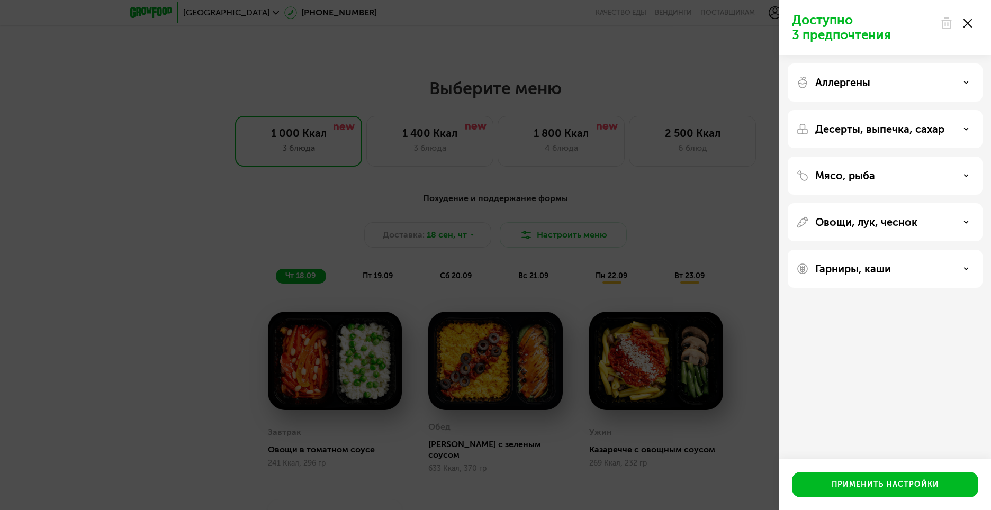
click at [884, 92] on div "Аллергены" at bounding box center [885, 83] width 195 height 38
click at [888, 85] on div "Аллергены" at bounding box center [885, 82] width 178 height 13
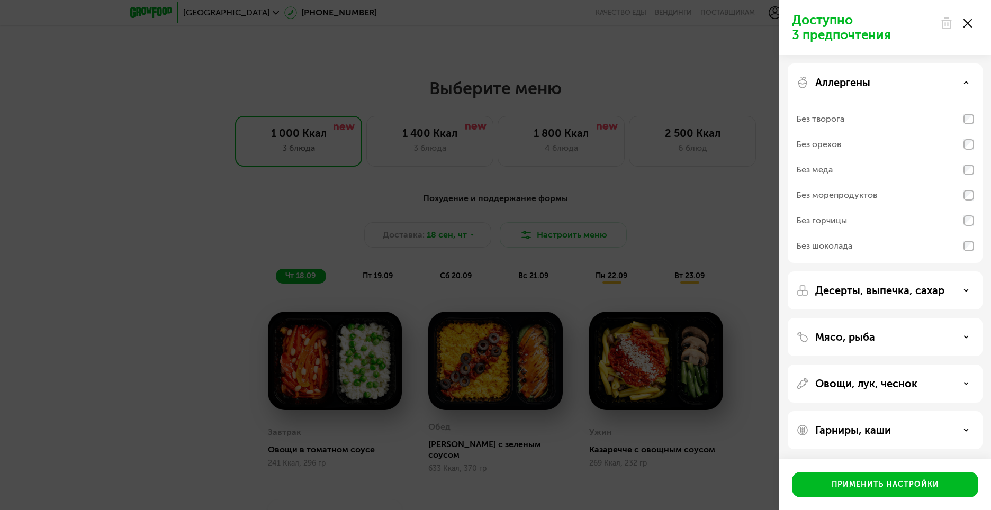
click at [888, 85] on div "Аллергены" at bounding box center [885, 82] width 178 height 13
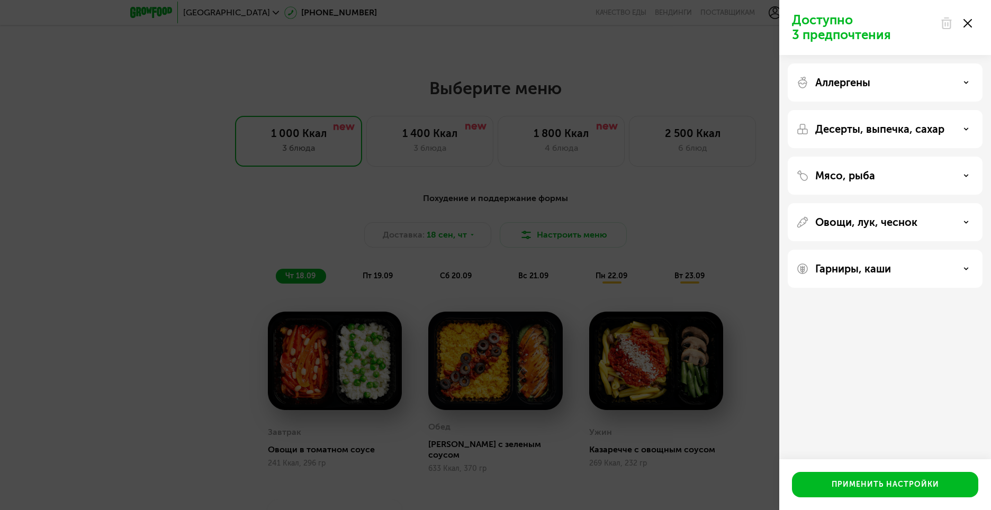
drag, startPoint x: 859, startPoint y: 258, endPoint x: 862, endPoint y: 263, distance: 5.7
click at [862, 263] on div "Гарниры, каши" at bounding box center [885, 269] width 195 height 38
click at [862, 263] on p "Гарниры, каши" at bounding box center [853, 269] width 76 height 13
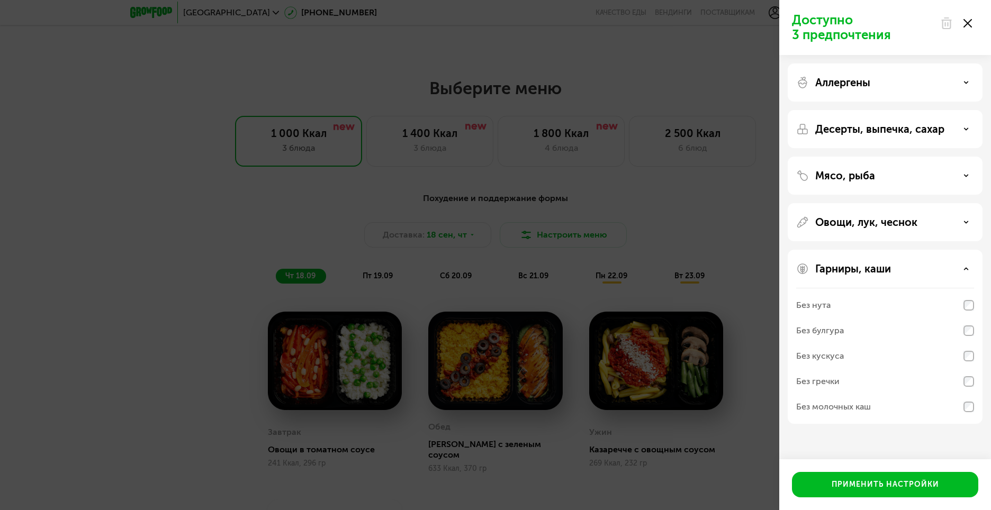
click at [862, 263] on p "Гарниры, каши" at bounding box center [853, 269] width 76 height 13
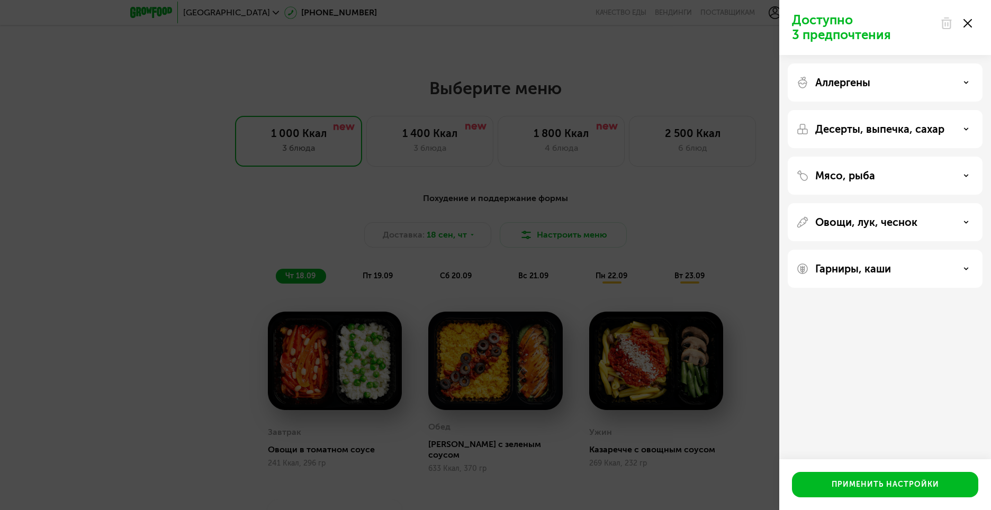
click at [973, 26] on div at bounding box center [956, 23] width 44 height 21
click at [971, 23] on icon at bounding box center [968, 23] width 8 height 8
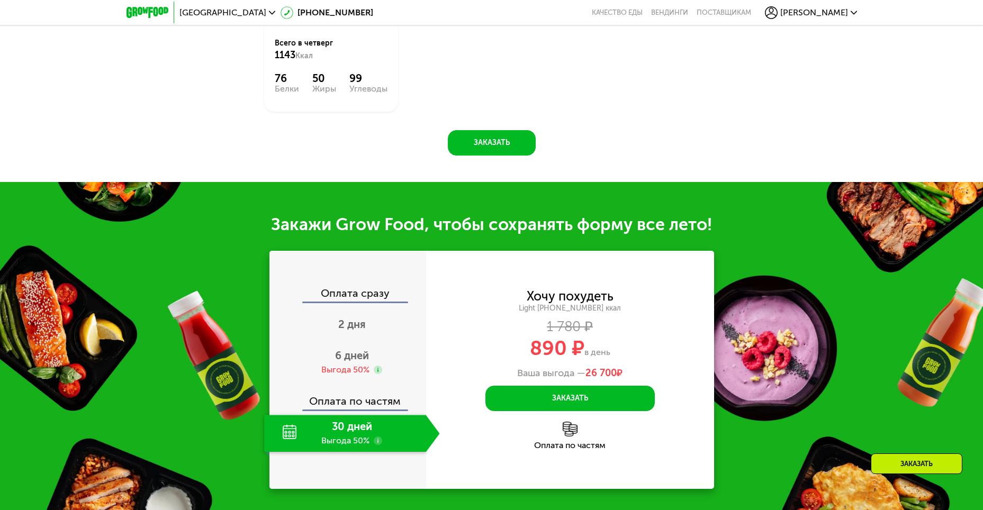
scroll to position [1386, 0]
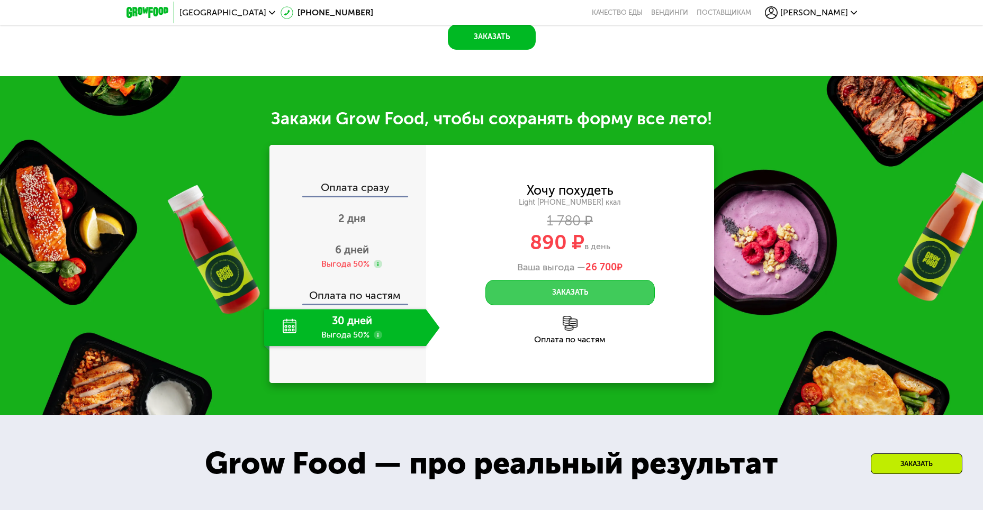
click at [608, 289] on button "Заказать" at bounding box center [569, 292] width 169 height 25
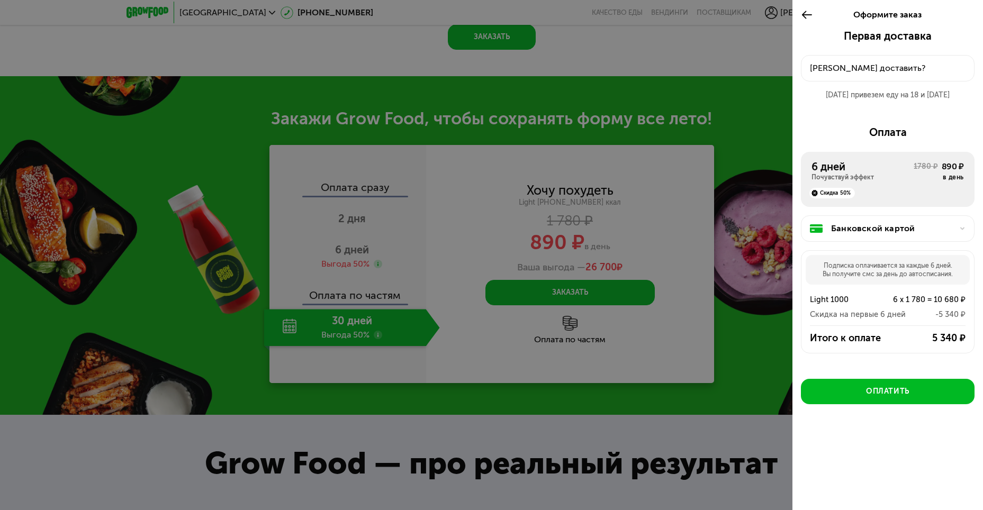
click at [899, 76] on button "[PERSON_NAME] доставить?" at bounding box center [888, 68] width 174 height 26
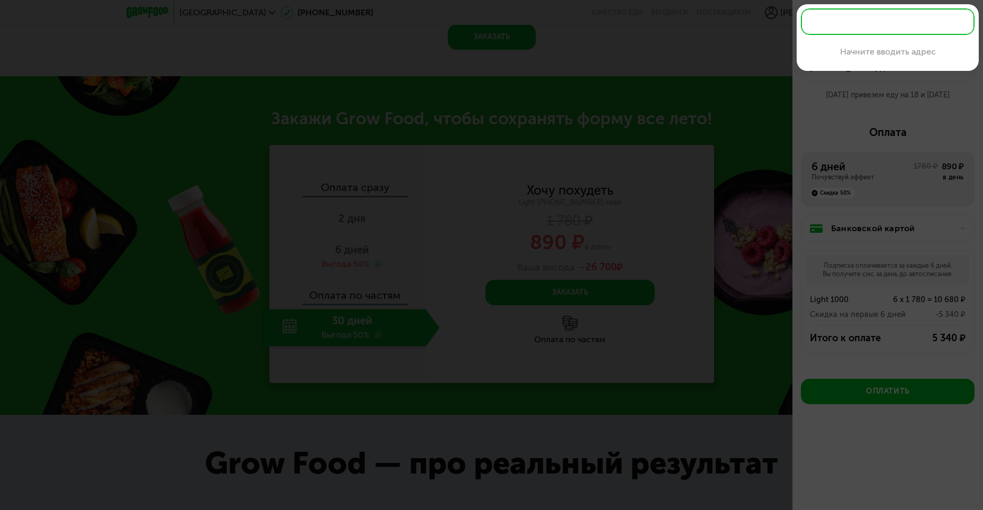
click at [874, 106] on div at bounding box center [491, 255] width 983 height 510
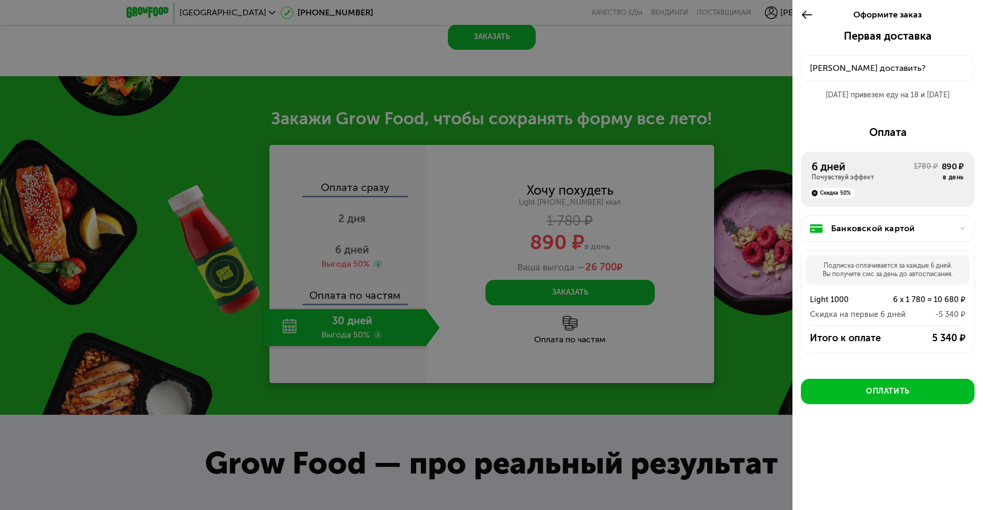
click at [829, 191] on div "Скидка 50%" at bounding box center [832, 193] width 46 height 11
click at [872, 235] on div "Банковской картой" at bounding box center [888, 228] width 174 height 26
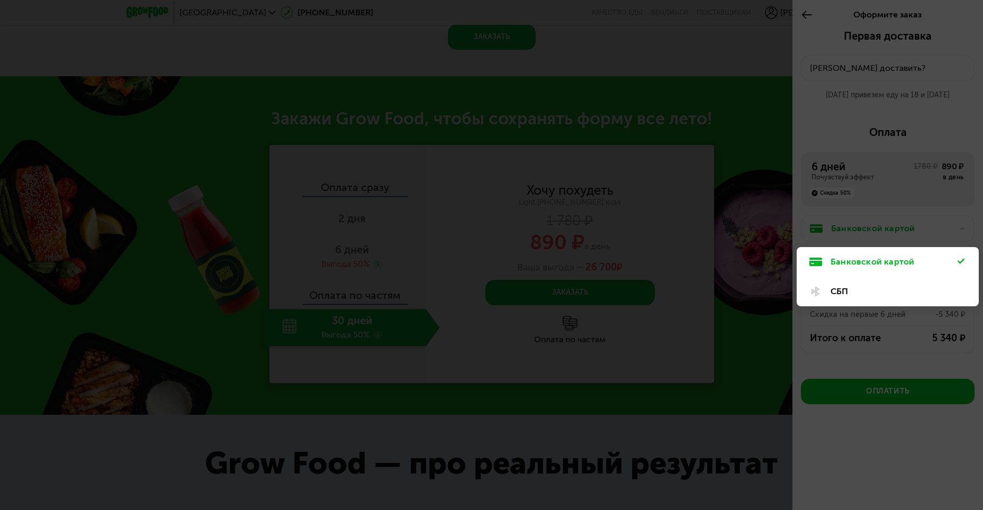
click at [873, 235] on div at bounding box center [491, 255] width 983 height 510
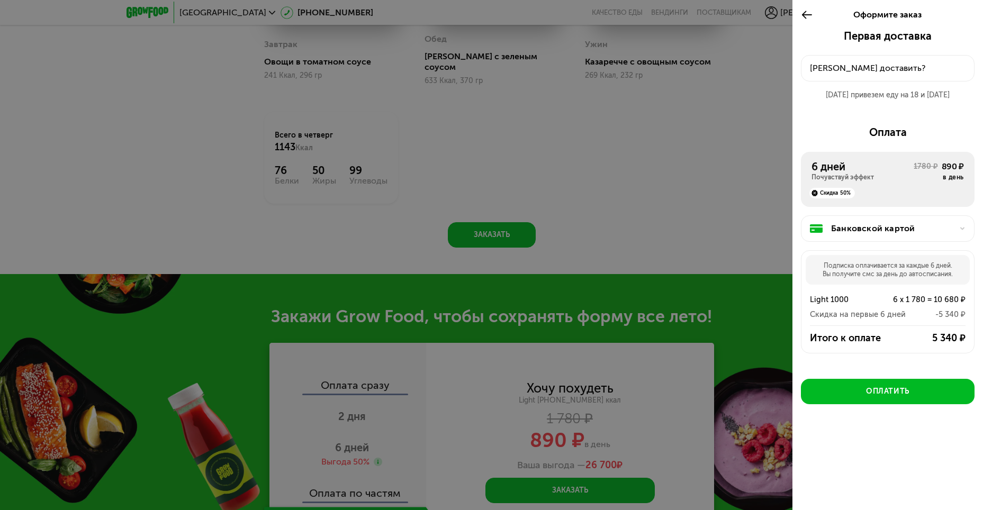
scroll to position [1174, 0]
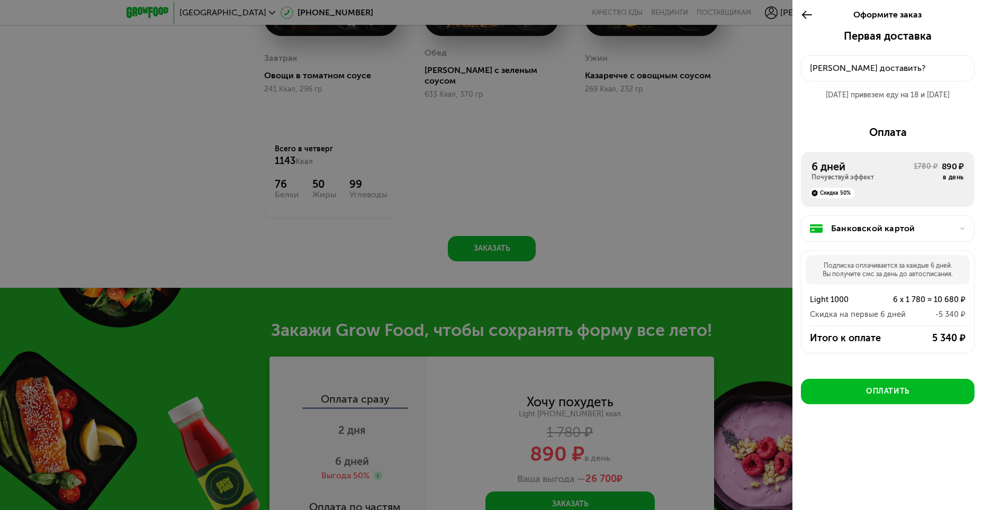
click at [808, 15] on icon at bounding box center [807, 14] width 12 height 13
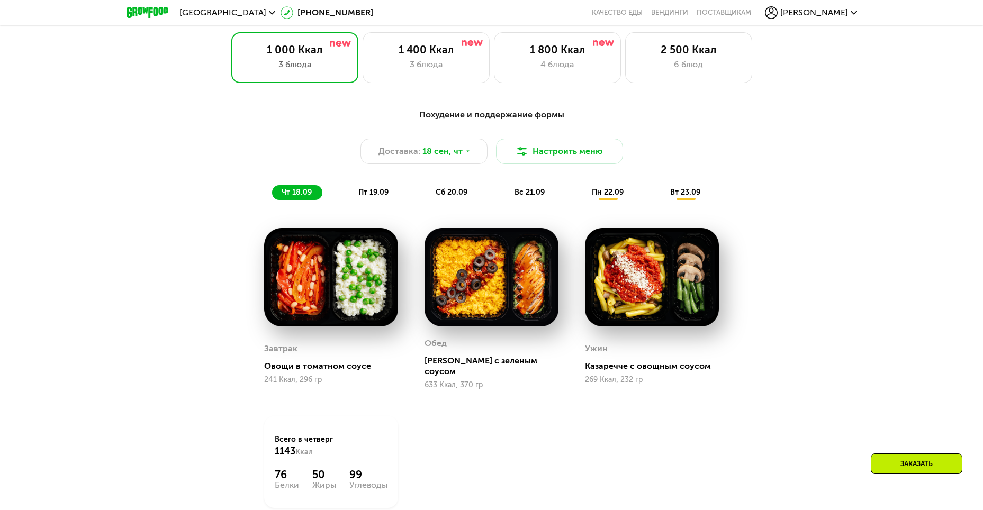
scroll to position [881, 0]
